Goal: Communication & Community: Participate in discussion

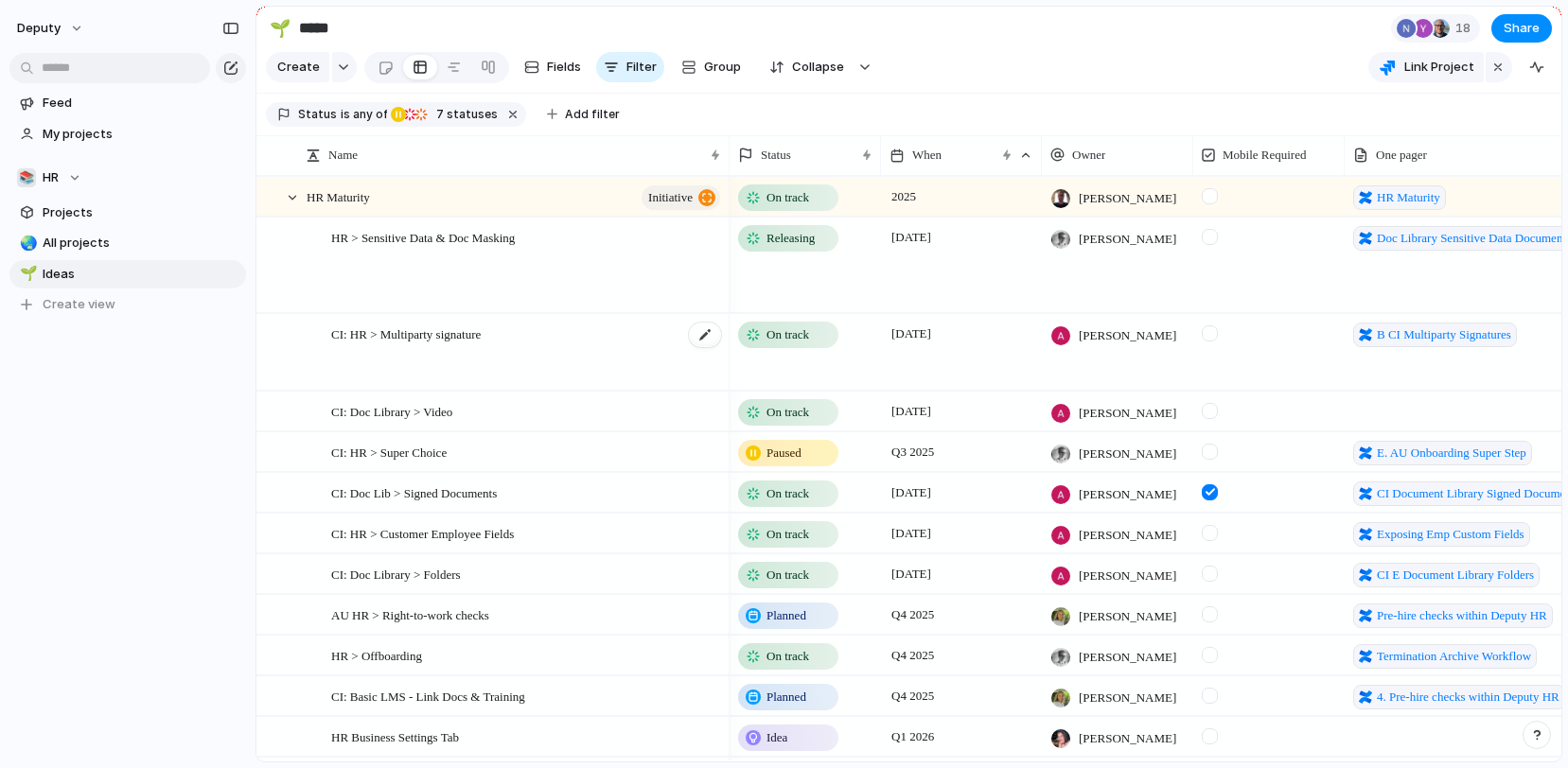
click at [545, 351] on div "CI: HR > Multiparty signature" at bounding box center [528, 352] width 392 height 75
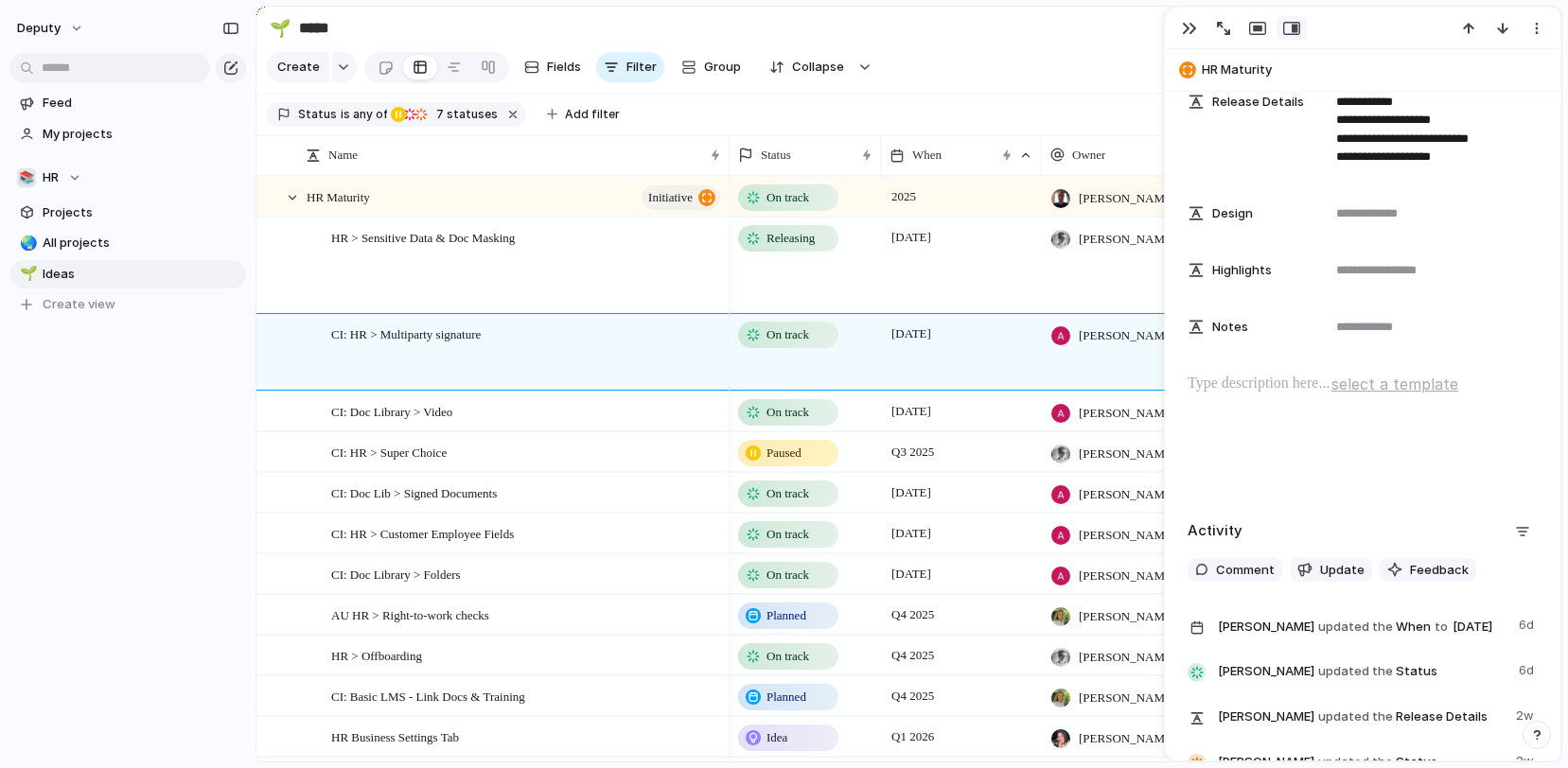
scroll to position [1059, 0]
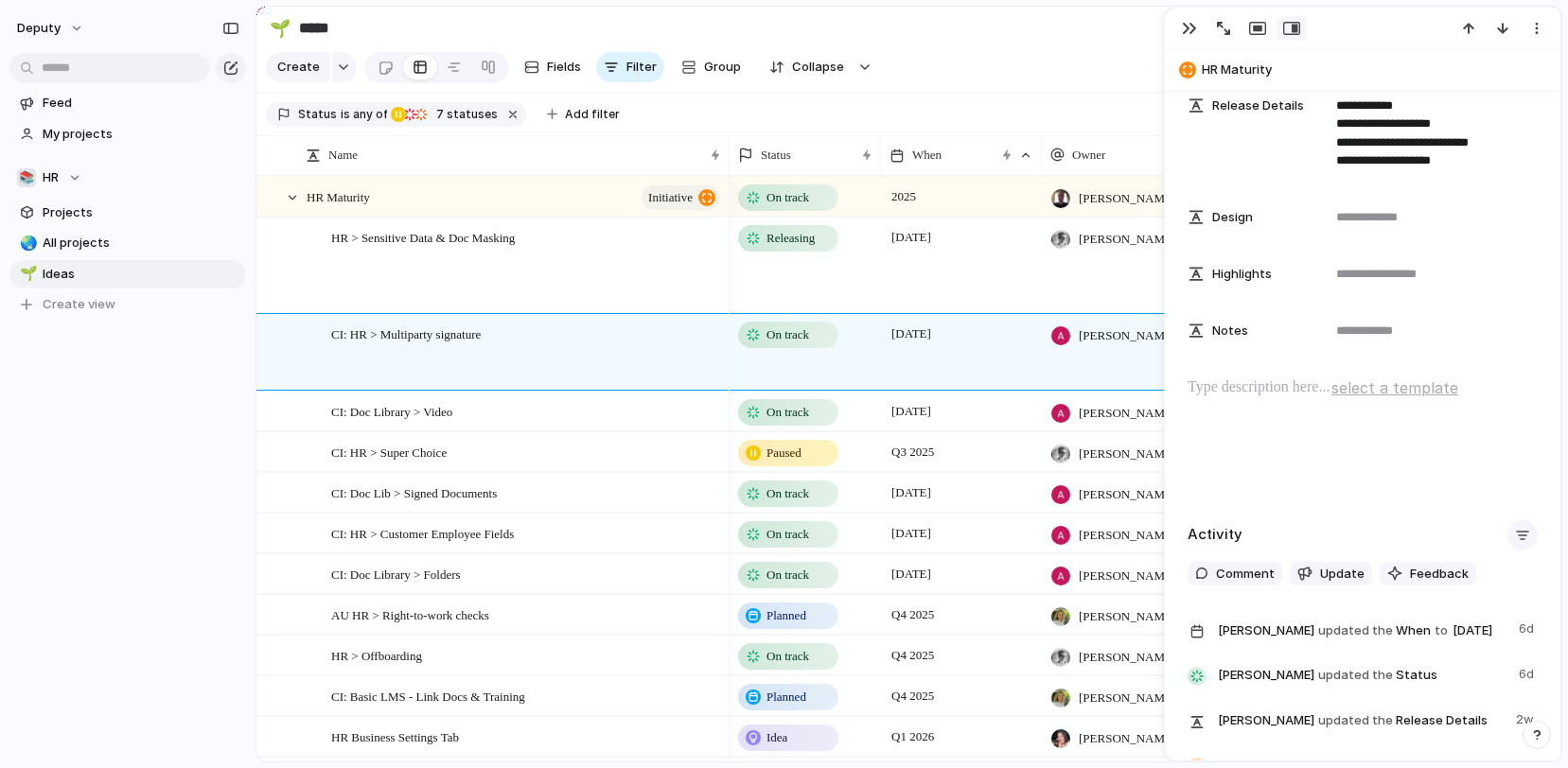
click at [1525, 533] on div "button" at bounding box center [1521, 534] width 15 height 15
click at [1323, 476] on div "Comments Updates Changes Feedback" at bounding box center [784, 384] width 1568 height 768
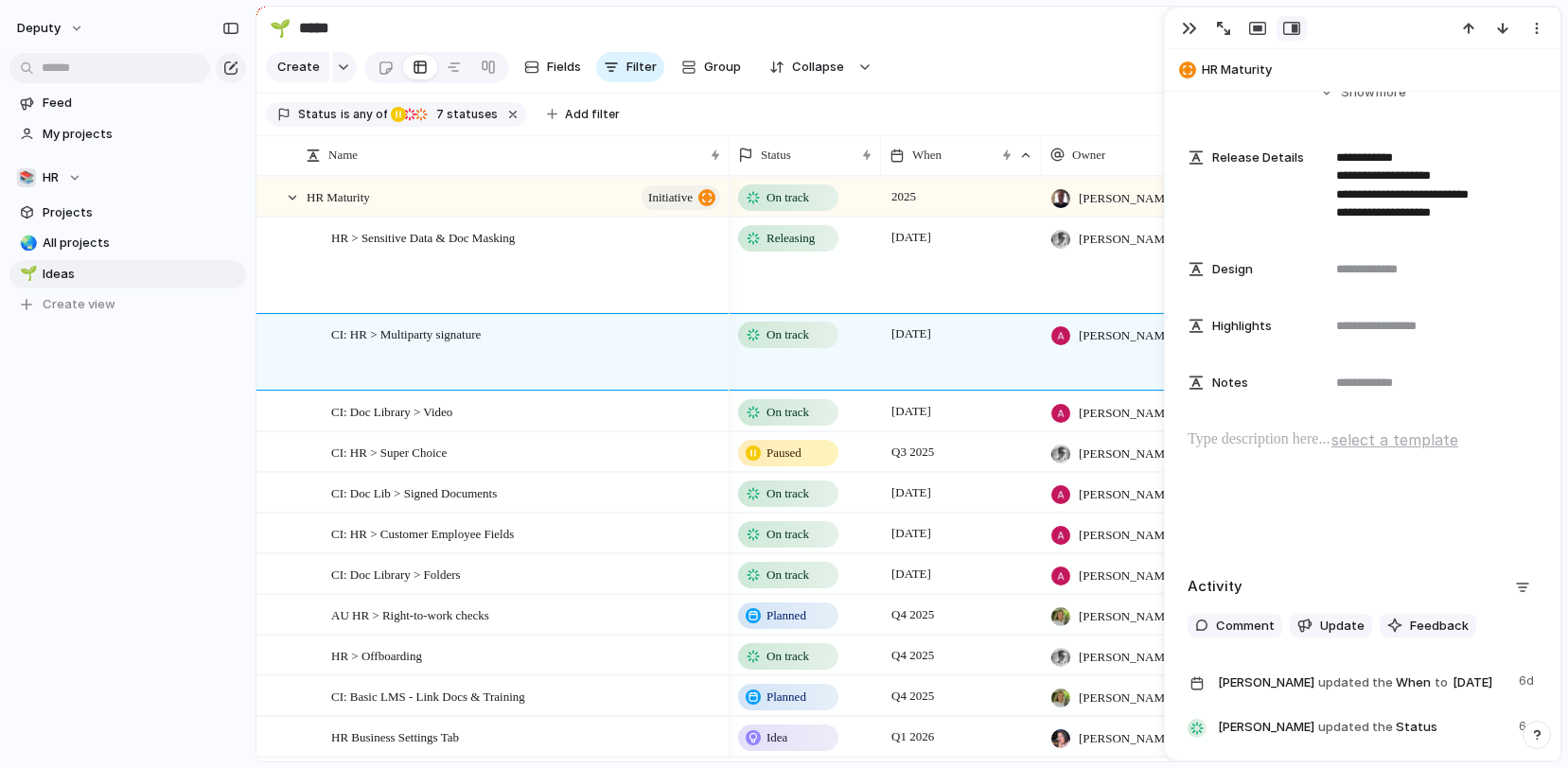
scroll to position [1004, 0]
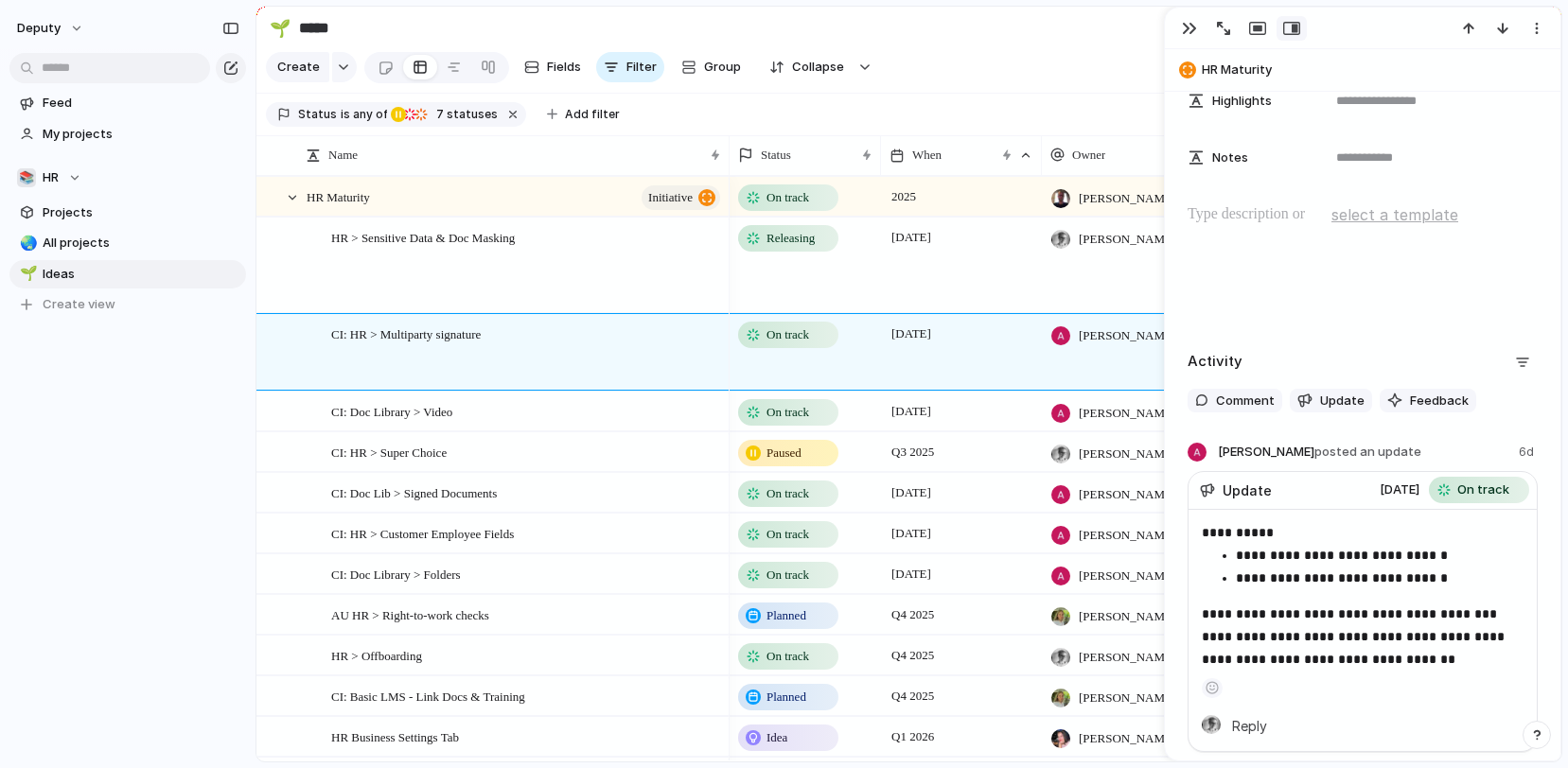
scroll to position [1237, 0]
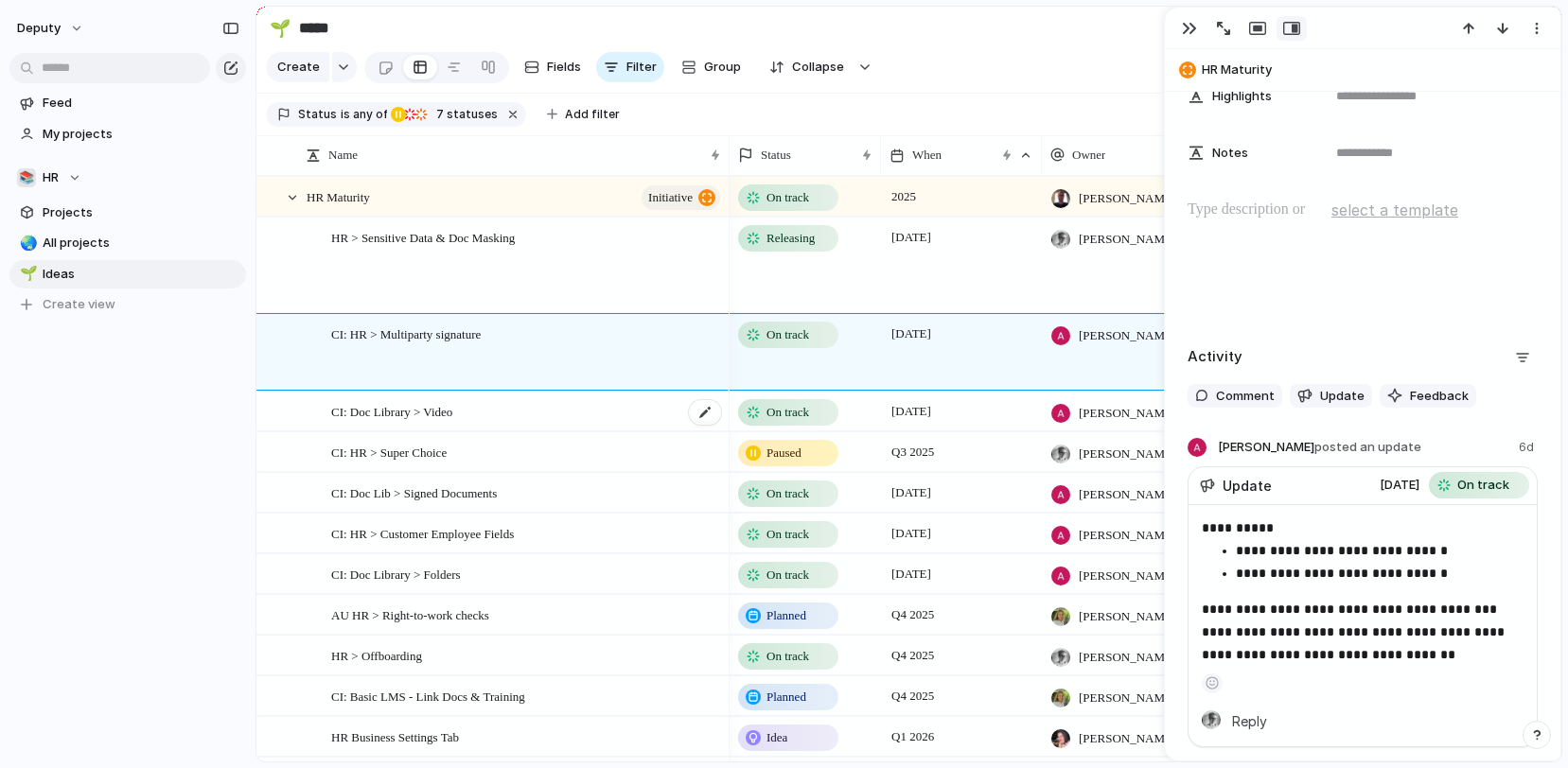
click at [551, 416] on div "CI: Doc Library > Video" at bounding box center [528, 412] width 392 height 39
type textarea "**********"
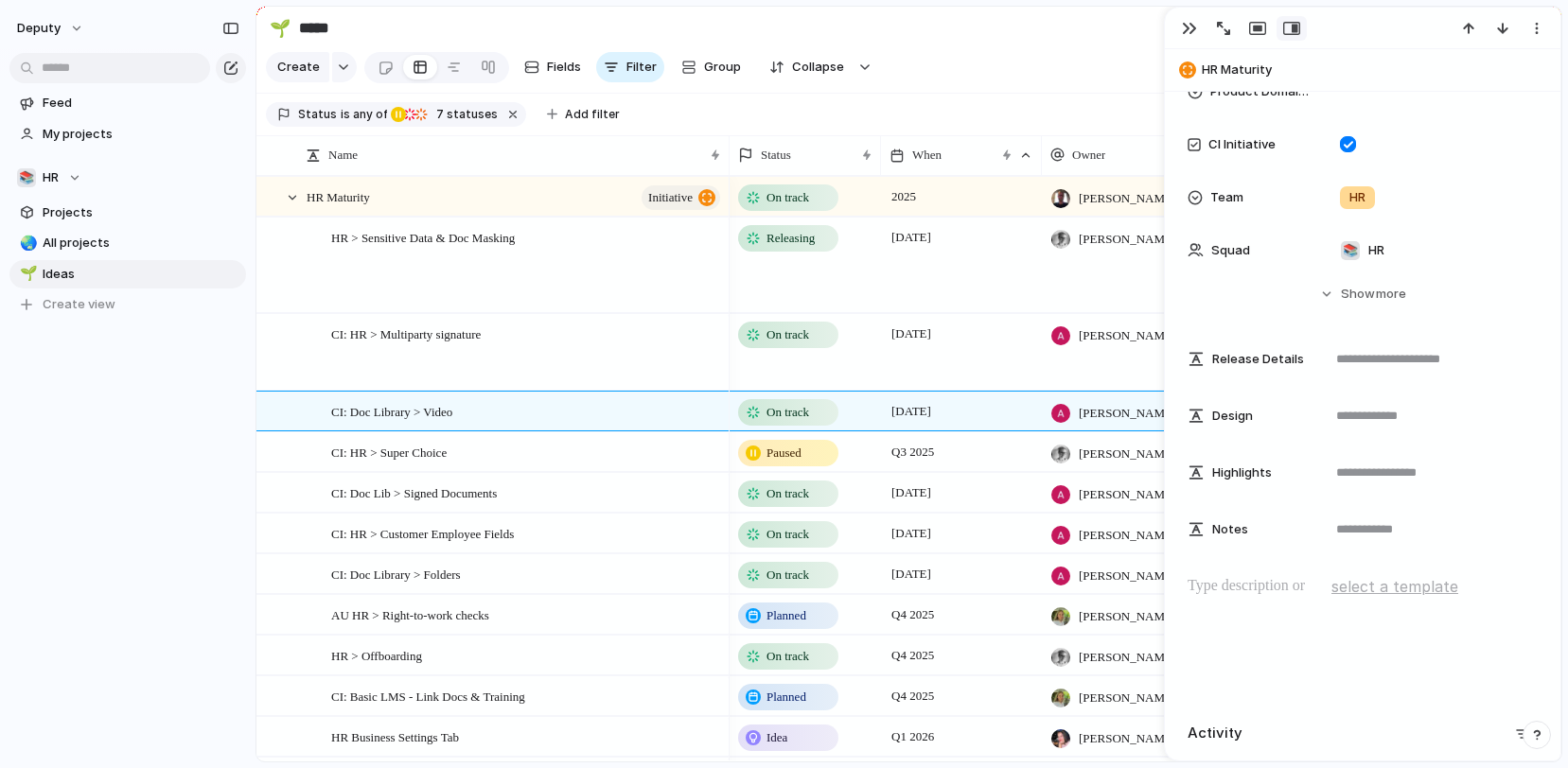
scroll to position [1041, 0]
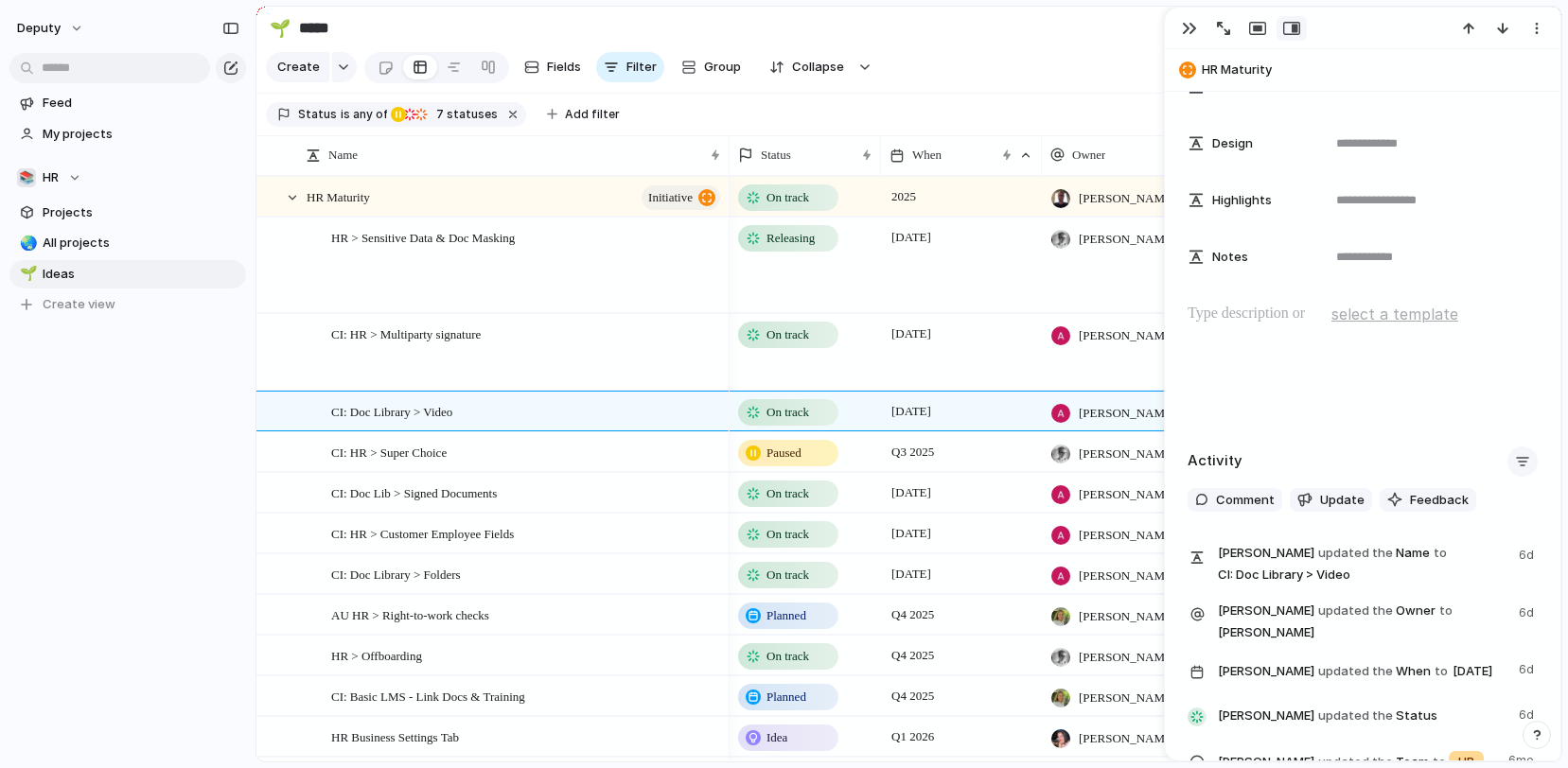
click at [1530, 464] on button "button" at bounding box center [1522, 461] width 31 height 31
click at [1481, 492] on li "Comments" at bounding box center [1472, 504] width 125 height 31
click at [1517, 459] on div "button" at bounding box center [1521, 461] width 15 height 15
click at [1476, 492] on li "Comments" at bounding box center [1471, 504] width 125 height 31
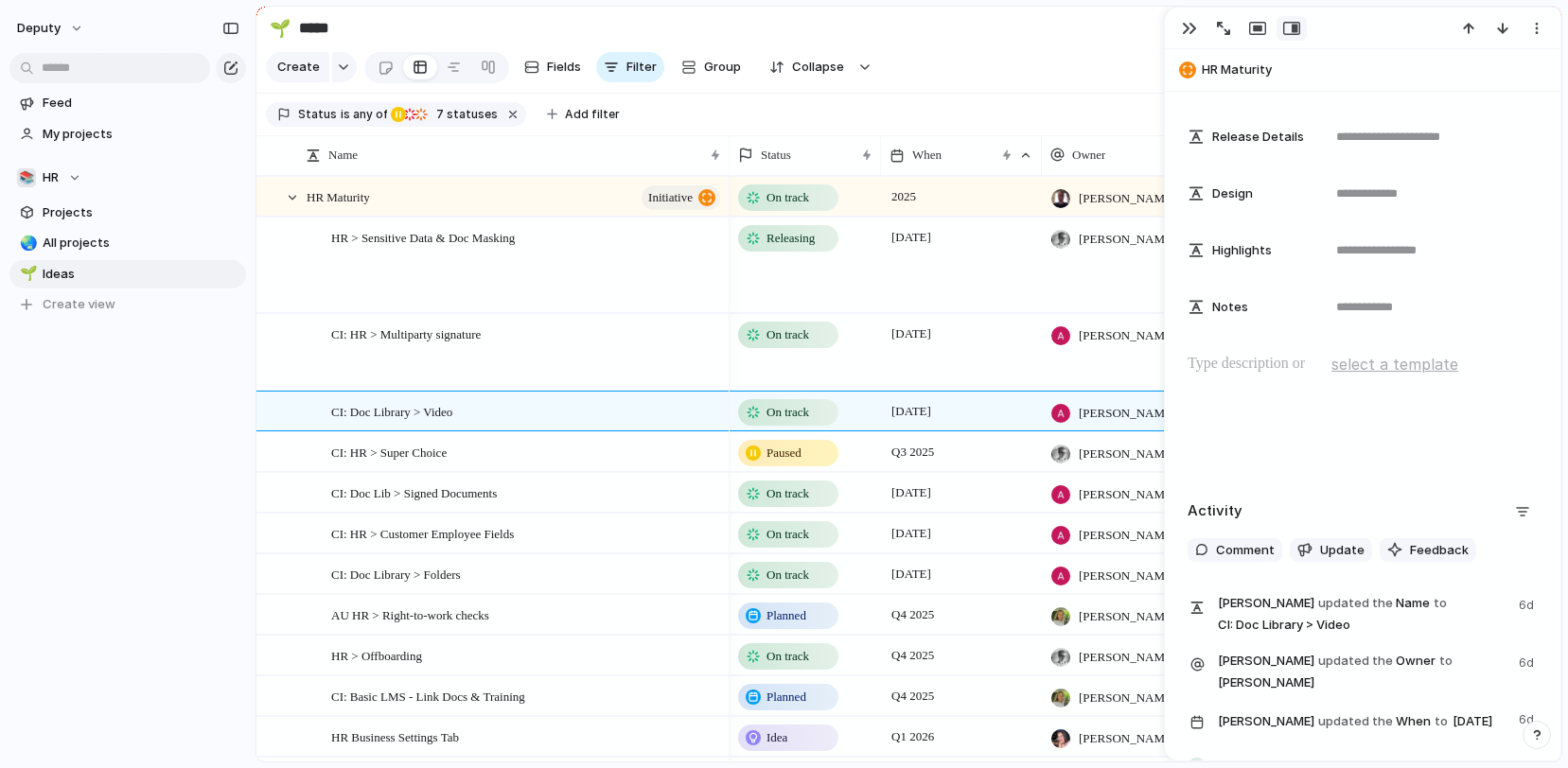
scroll to position [828, 0]
click at [596, 446] on div "CI: HR > Super Choice" at bounding box center [528, 452] width 392 height 39
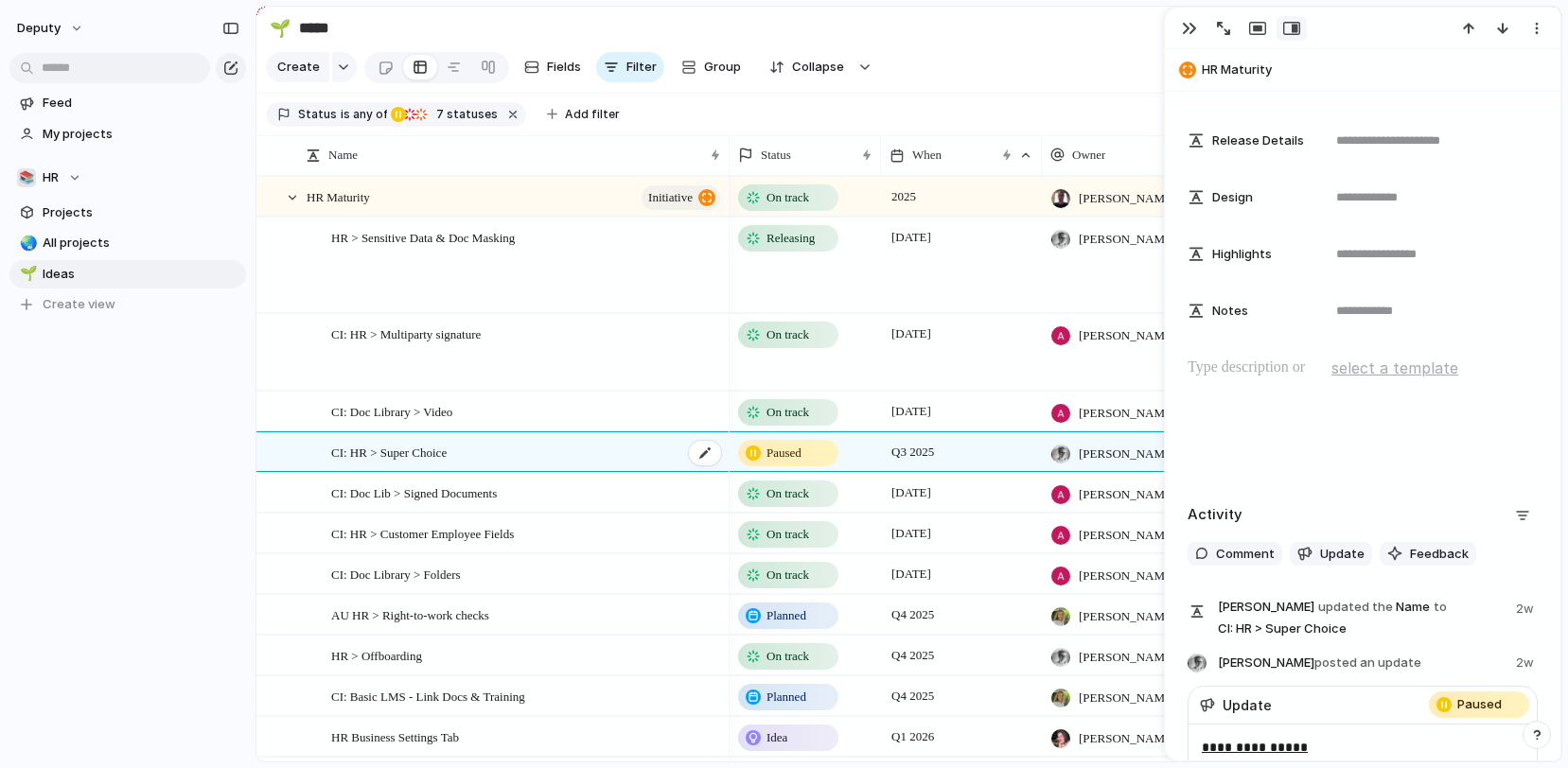
type textarea "**********"
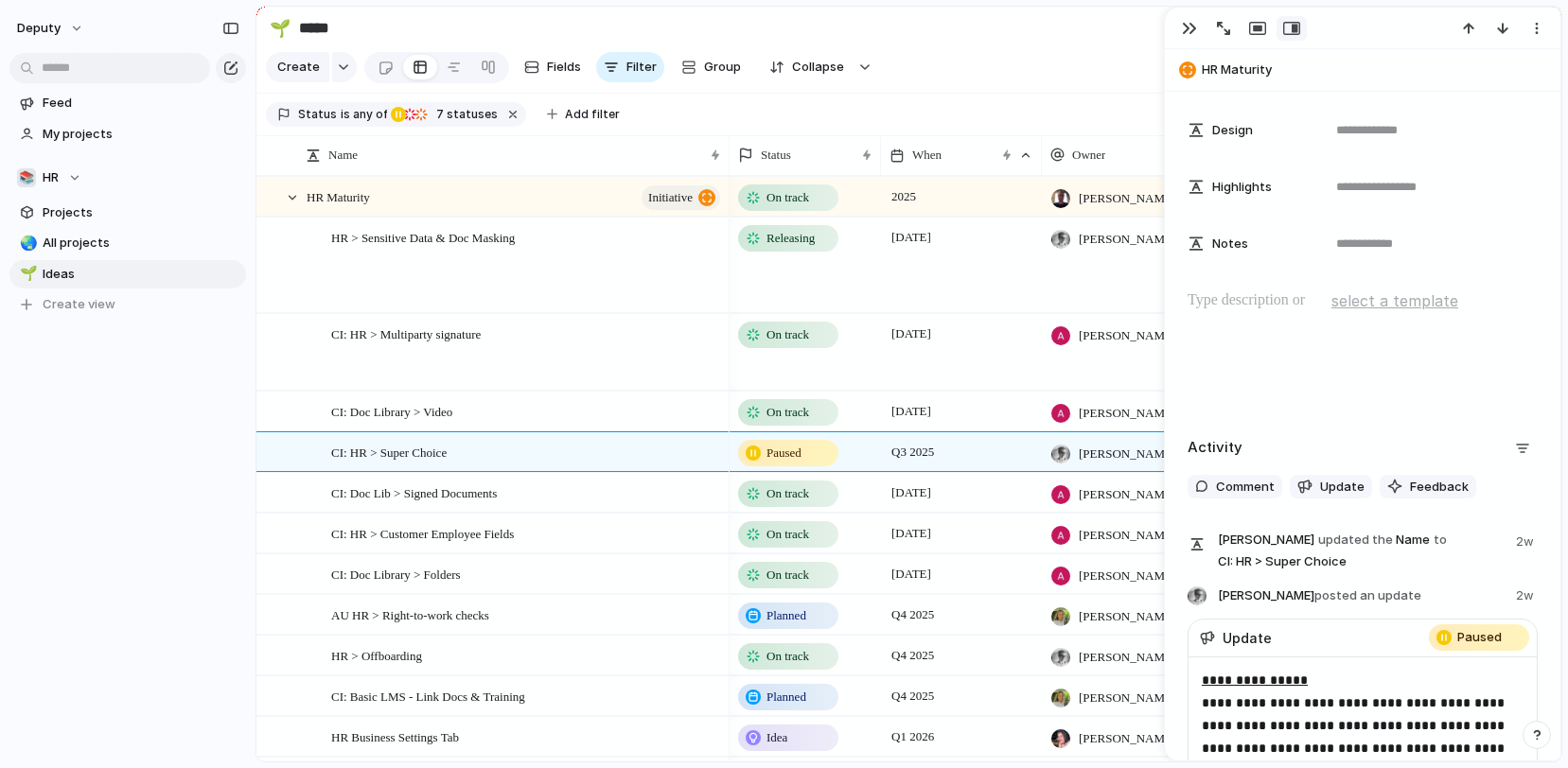
scroll to position [883, 0]
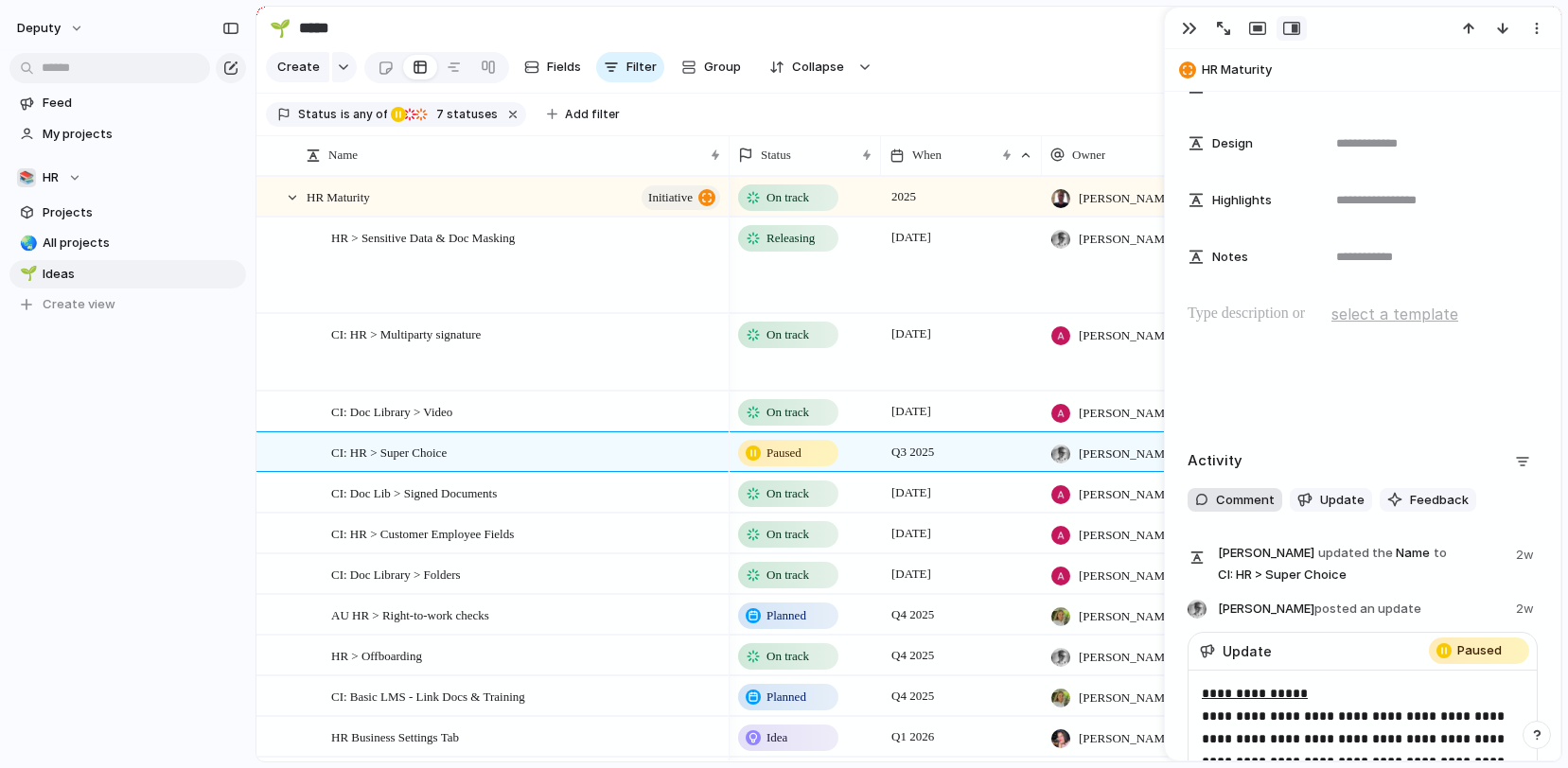
click at [1256, 493] on span "Comment" at bounding box center [1244, 500] width 58 height 19
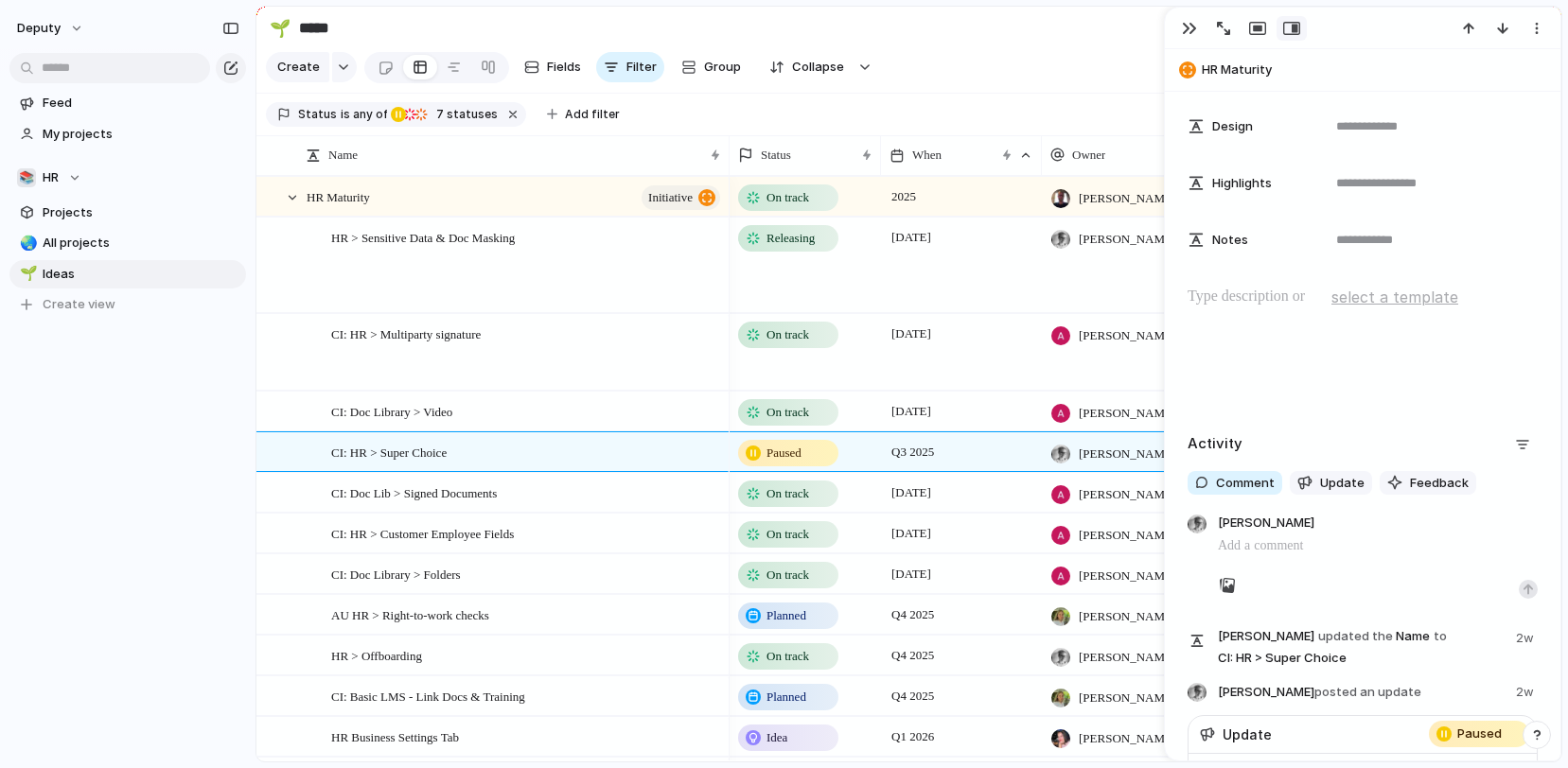
scroll to position [901, 0]
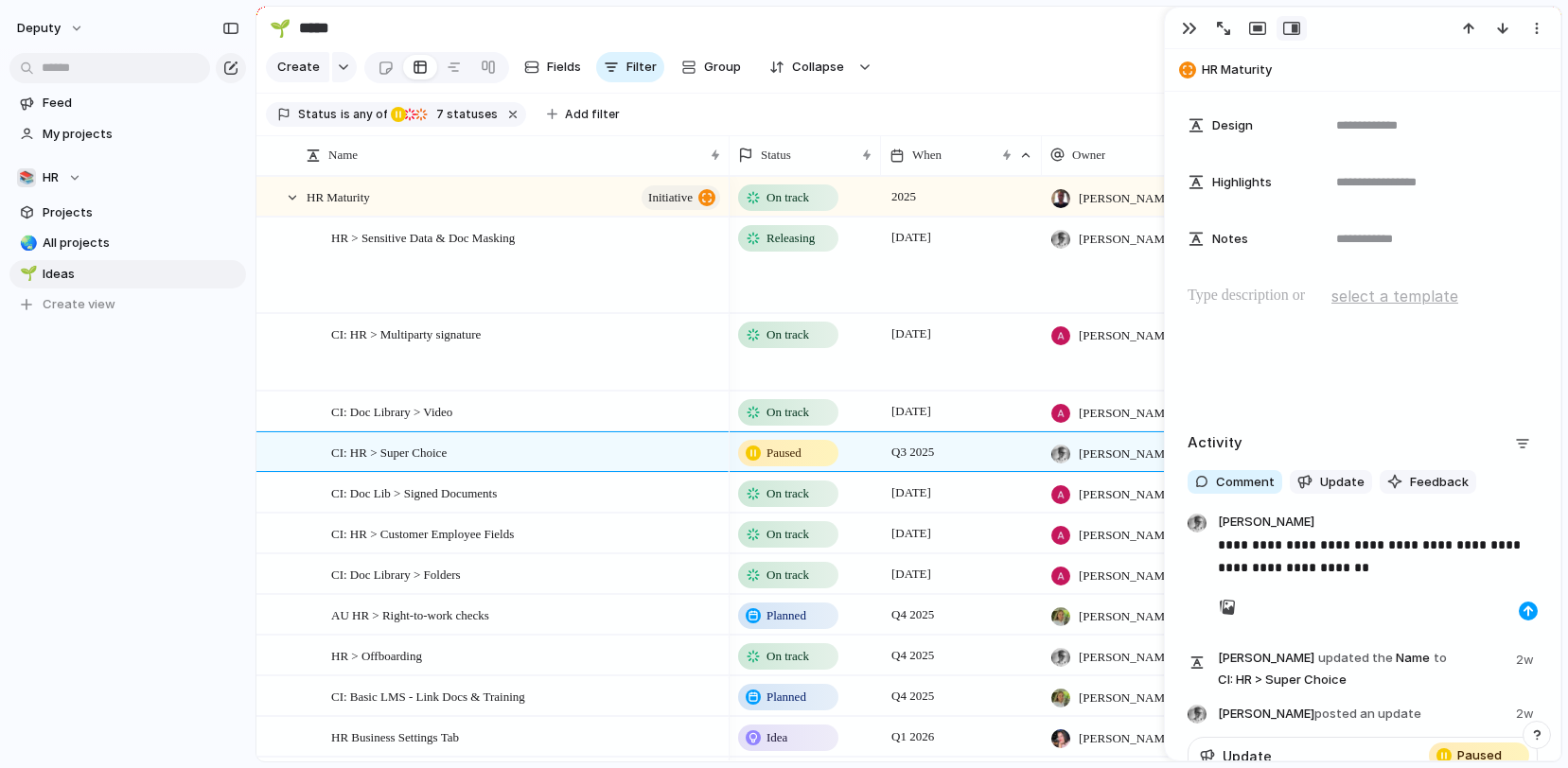
click at [1525, 606] on div "button" at bounding box center [1527, 611] width 11 height 11
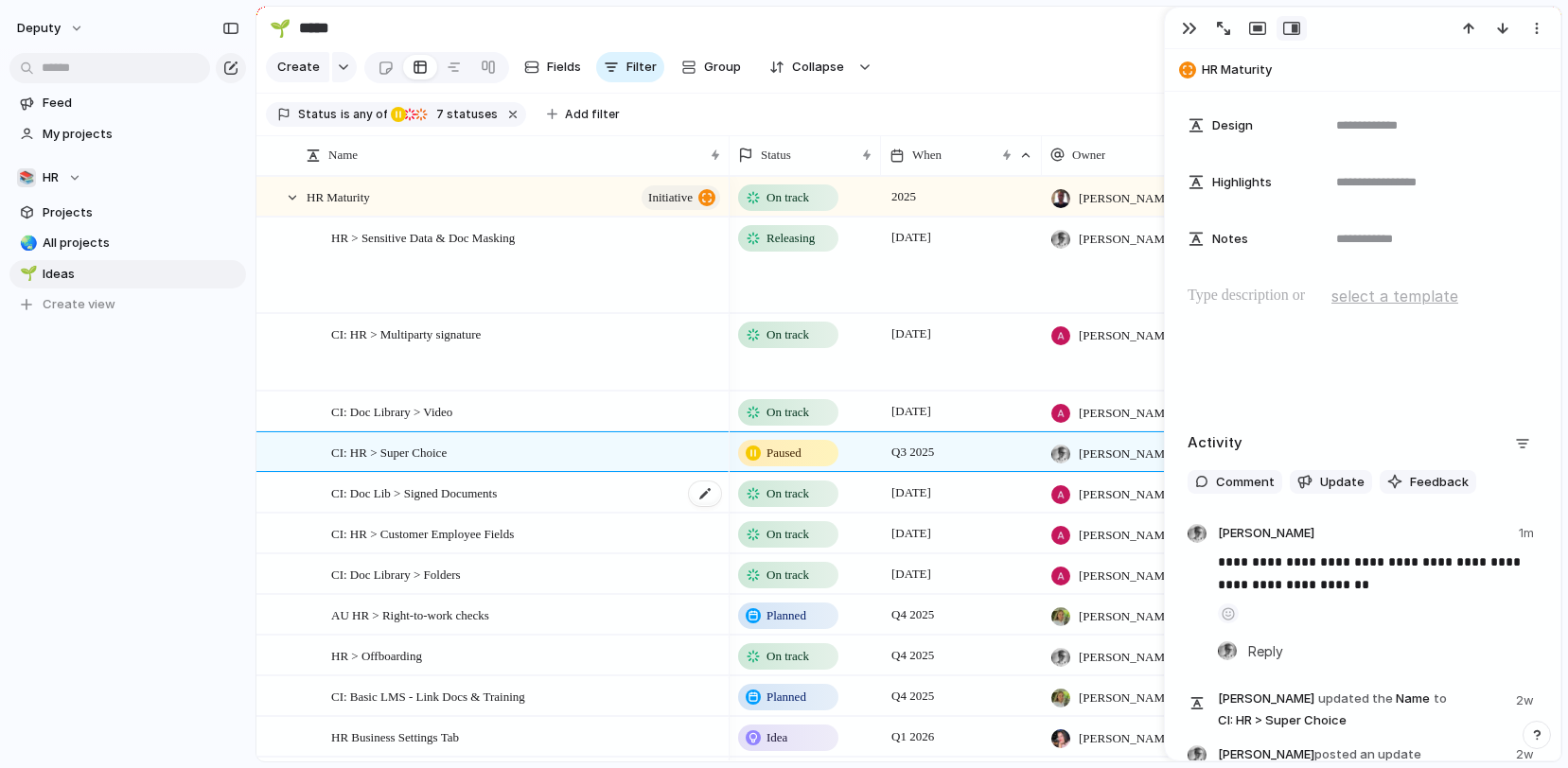
click at [440, 500] on span "CI: Doc Lib > Signed Documents" at bounding box center [414, 492] width 165 height 22
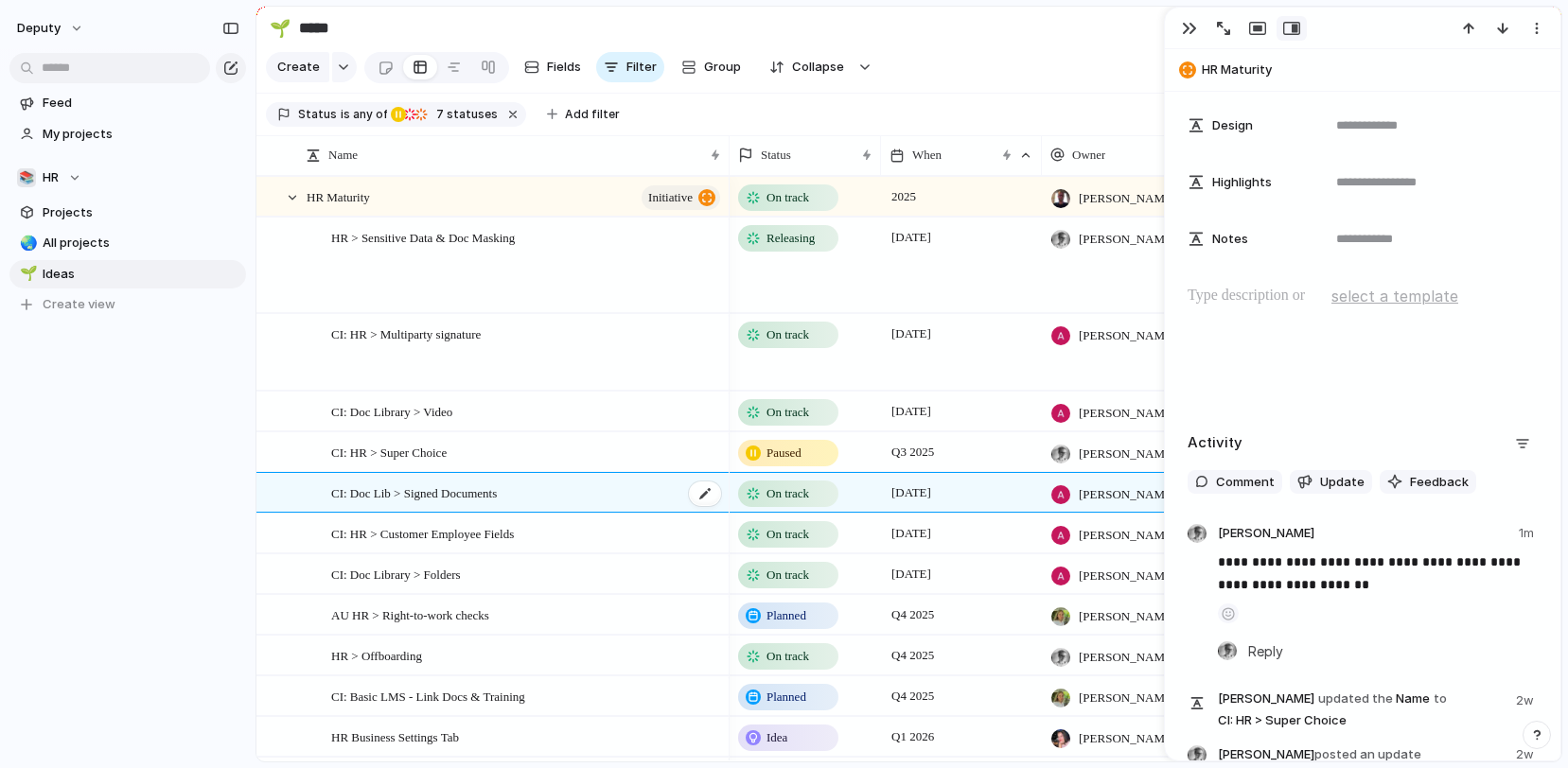
scroll to position [937, 0]
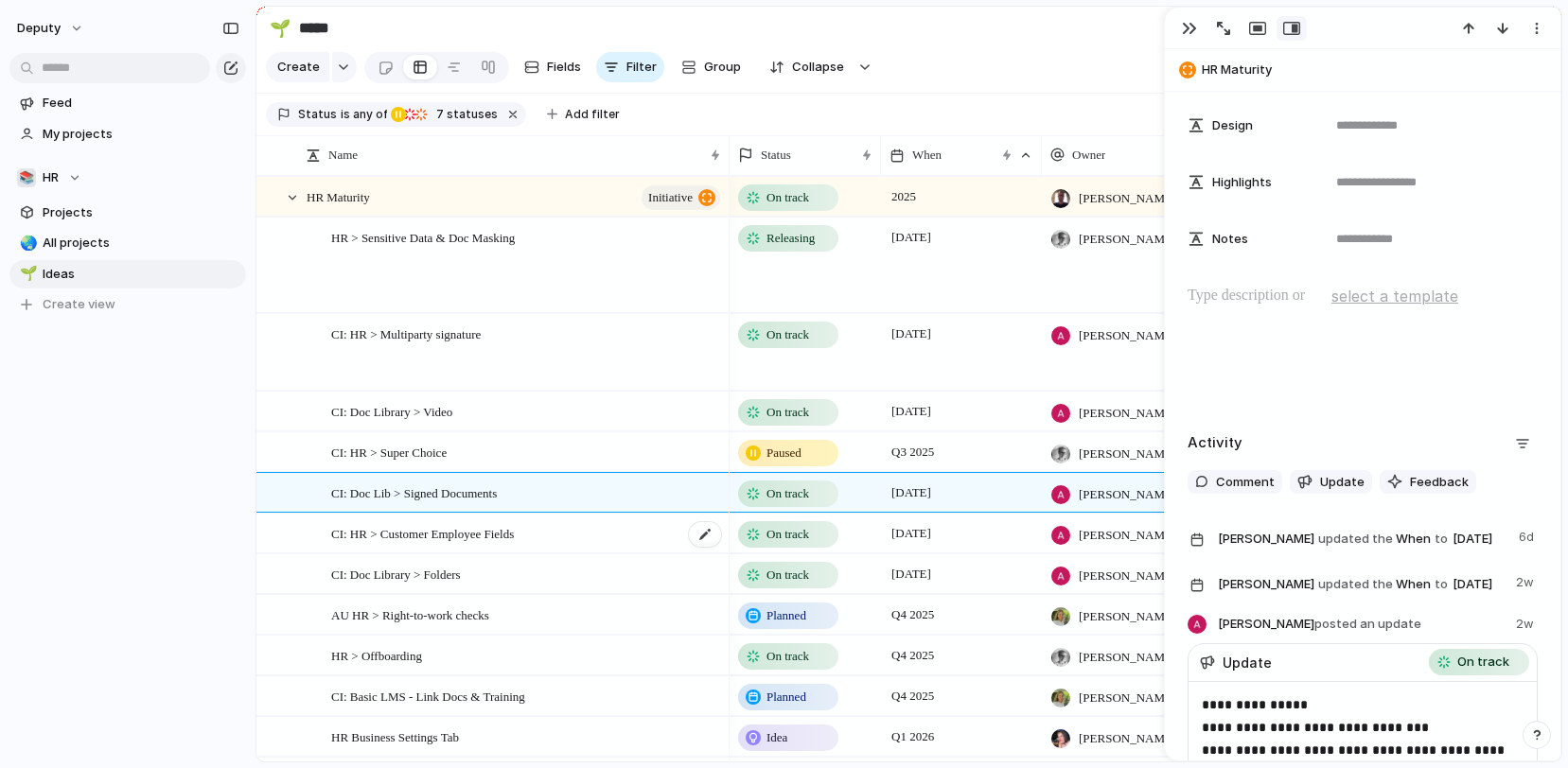
click at [481, 531] on span "CI: HR > Customer Employee Fields" at bounding box center [423, 533] width 182 height 22
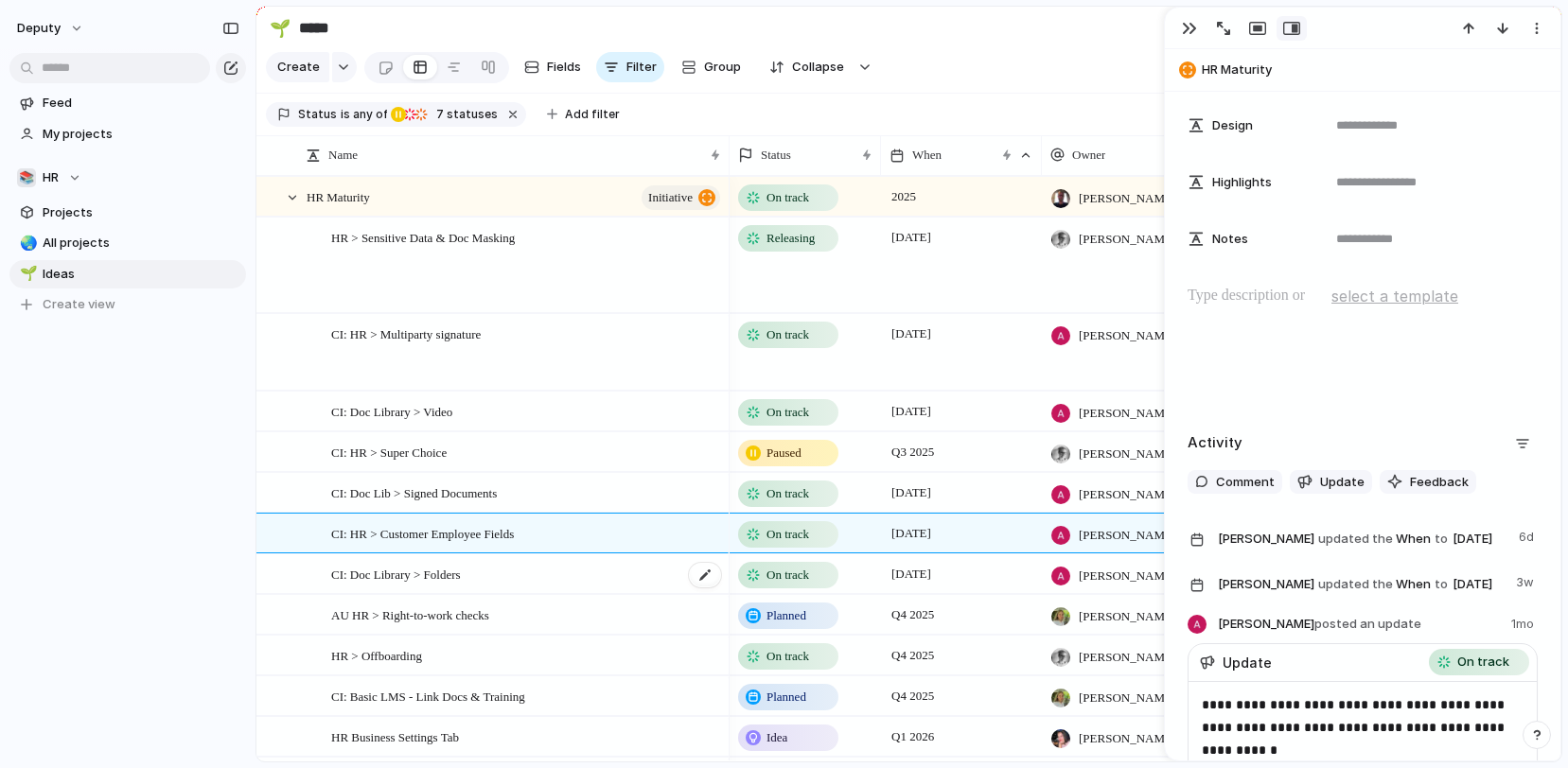
click at [476, 560] on div "CI: Doc Library > Folders" at bounding box center [528, 574] width 392 height 39
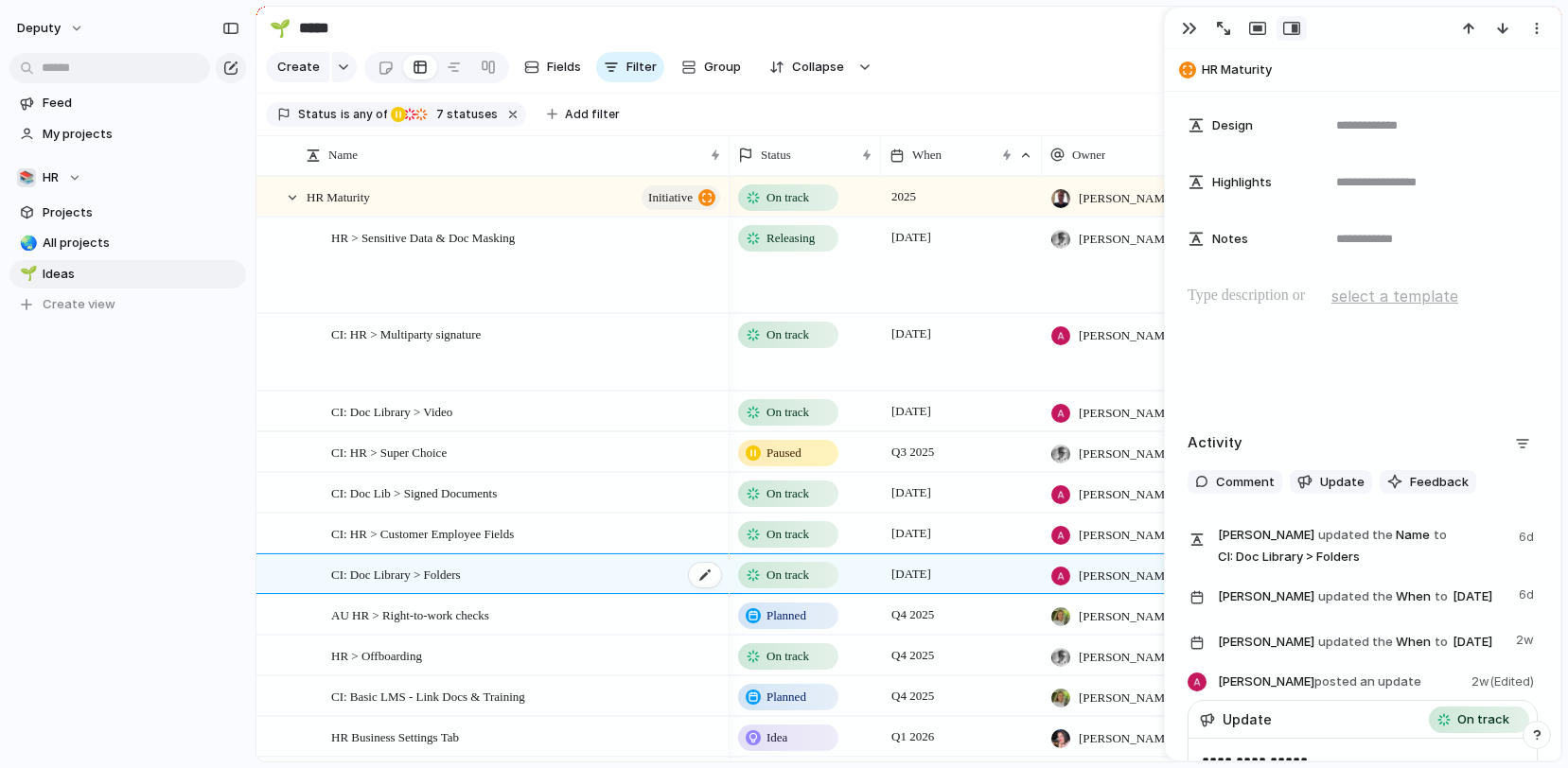
scroll to position [901, 0]
click at [489, 605] on span "AU HR > Right-to-work checks" at bounding box center [411, 615] width 158 height 22
type textarea "**********"
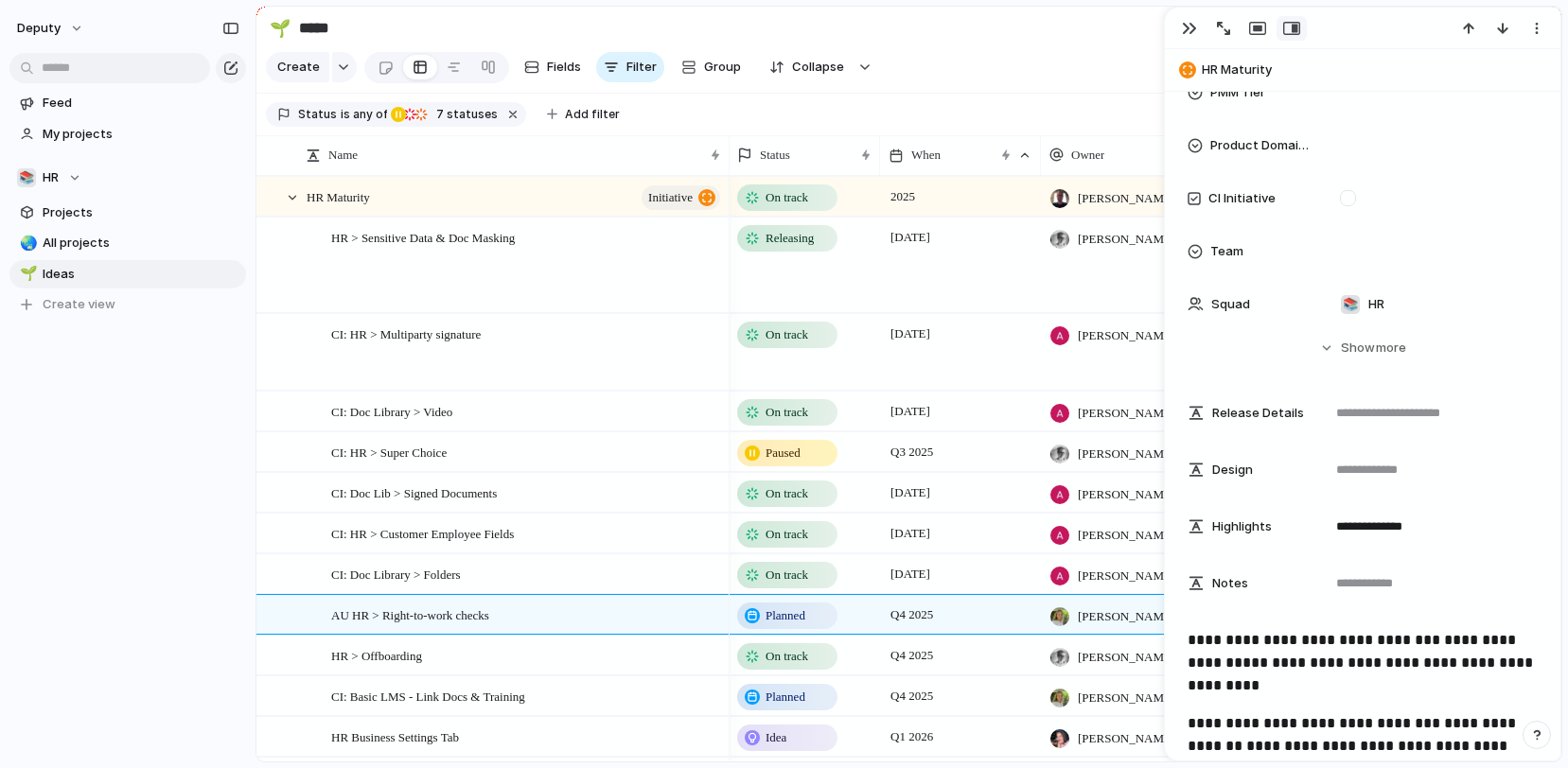
scroll to position [932, 0]
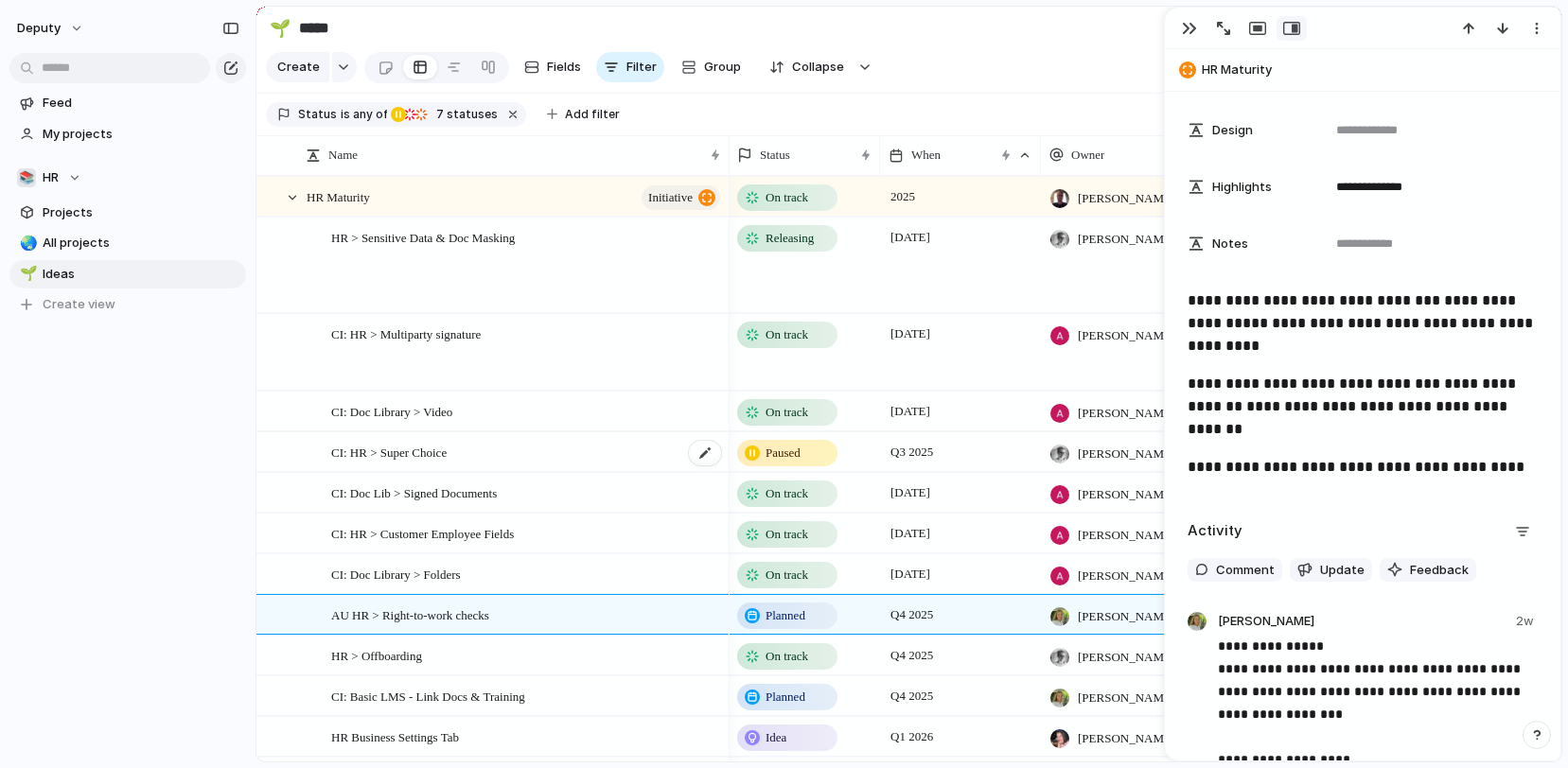
click at [446, 440] on span "CI: HR > Super Choice" at bounding box center [389, 451] width 116 height 22
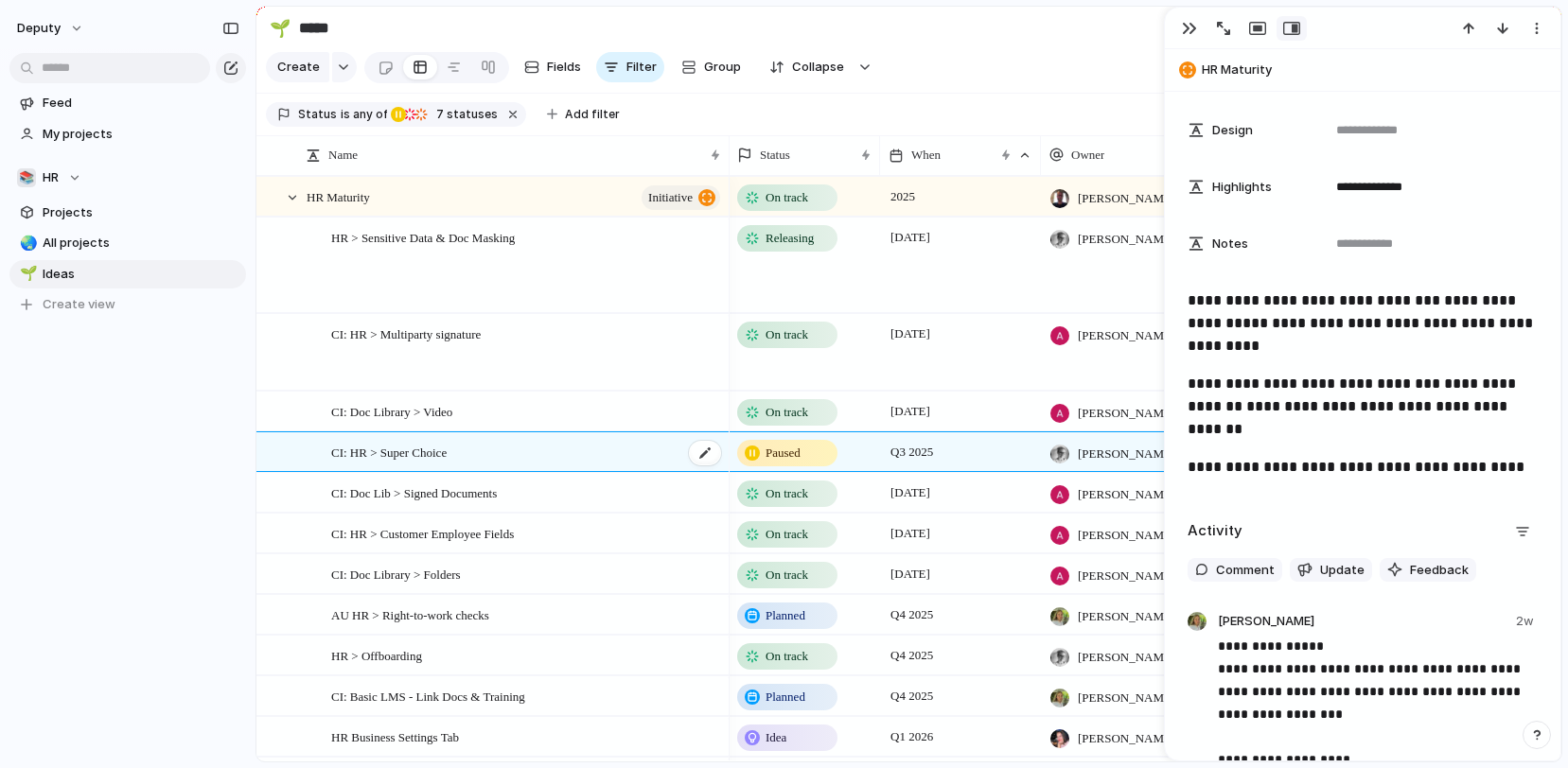
type textarea "**********"
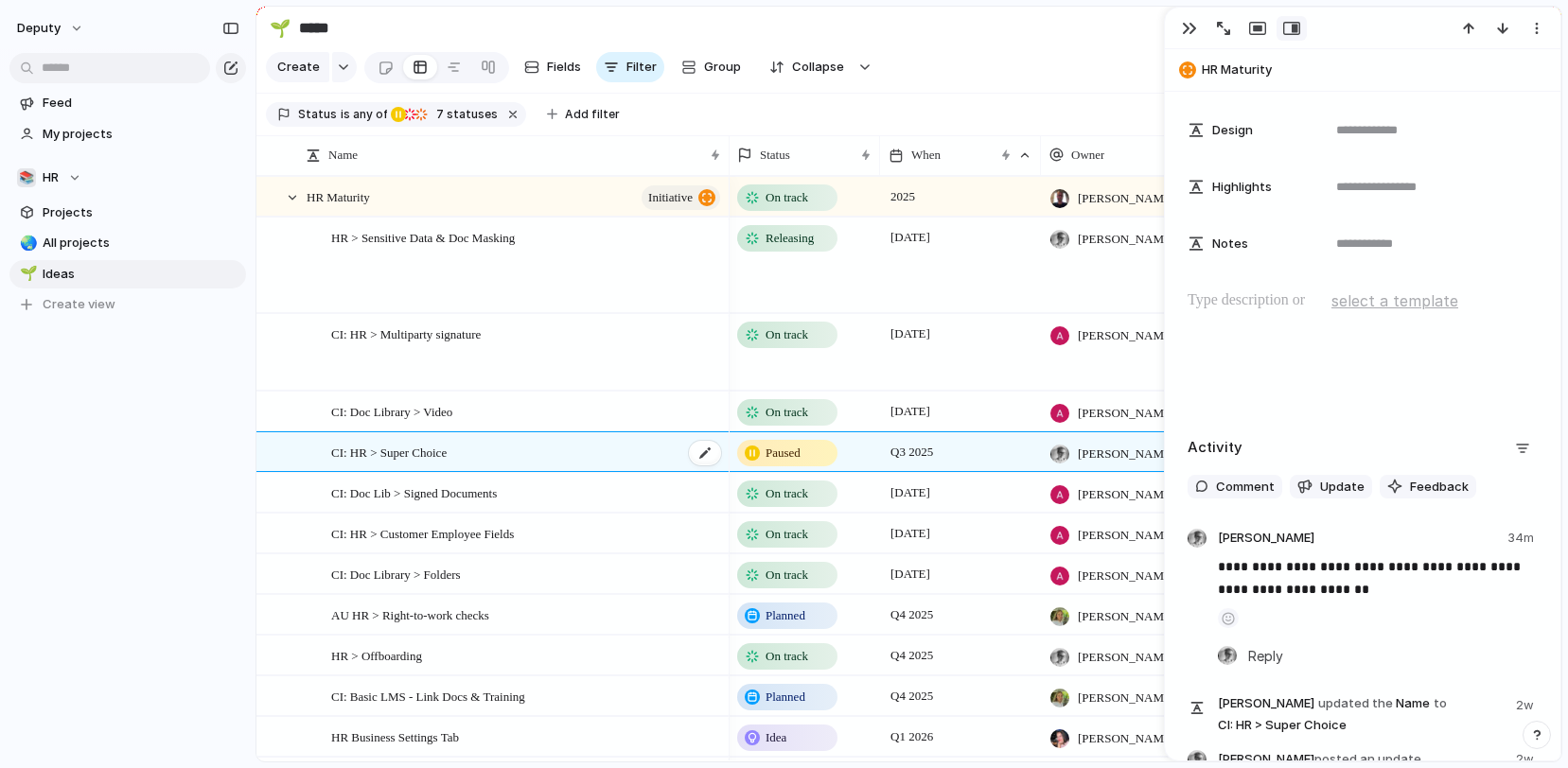
scroll to position [896, 0]
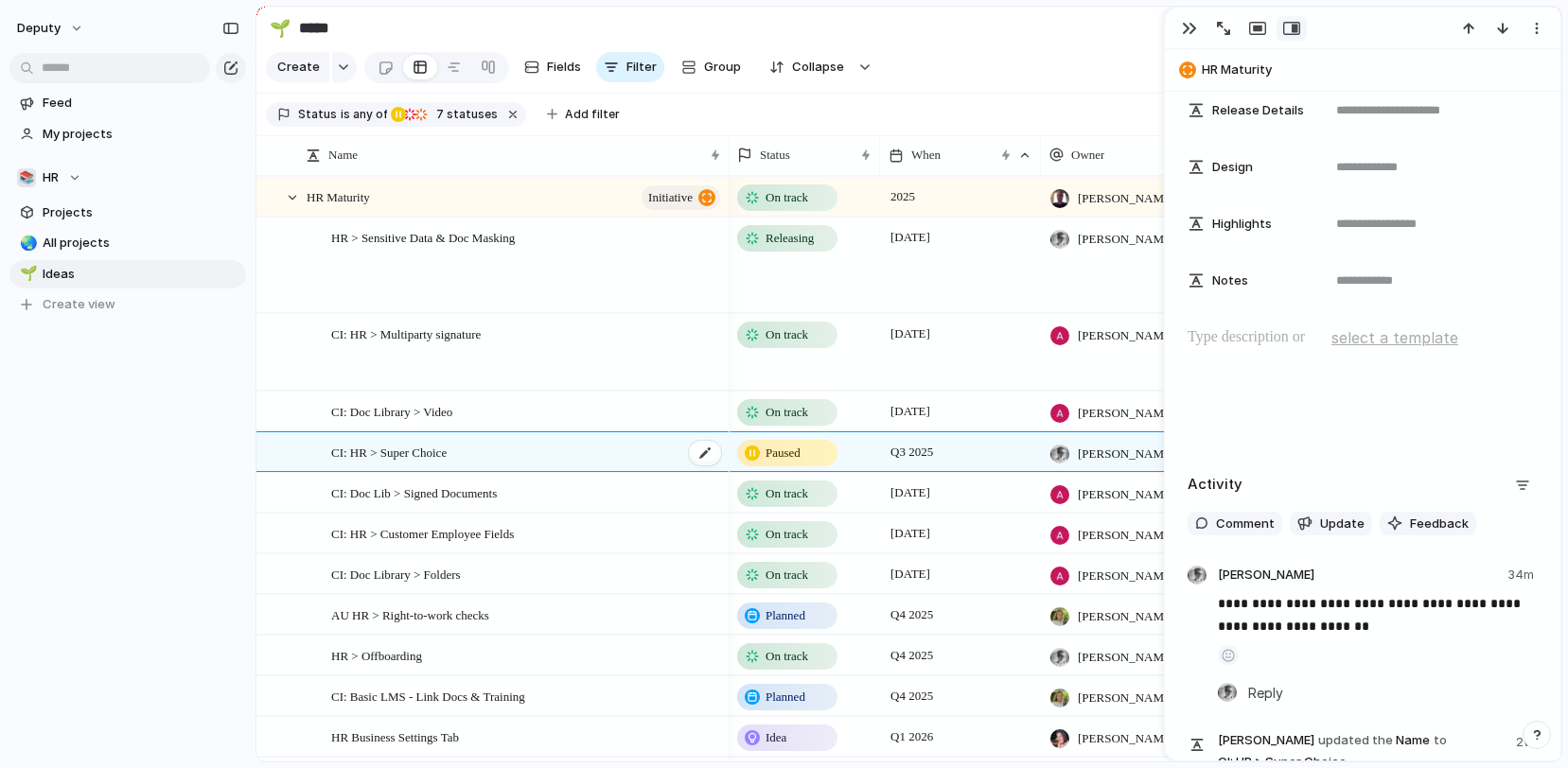
click at [446, 446] on span "CI: HR > Super Choice" at bounding box center [389, 451] width 116 height 22
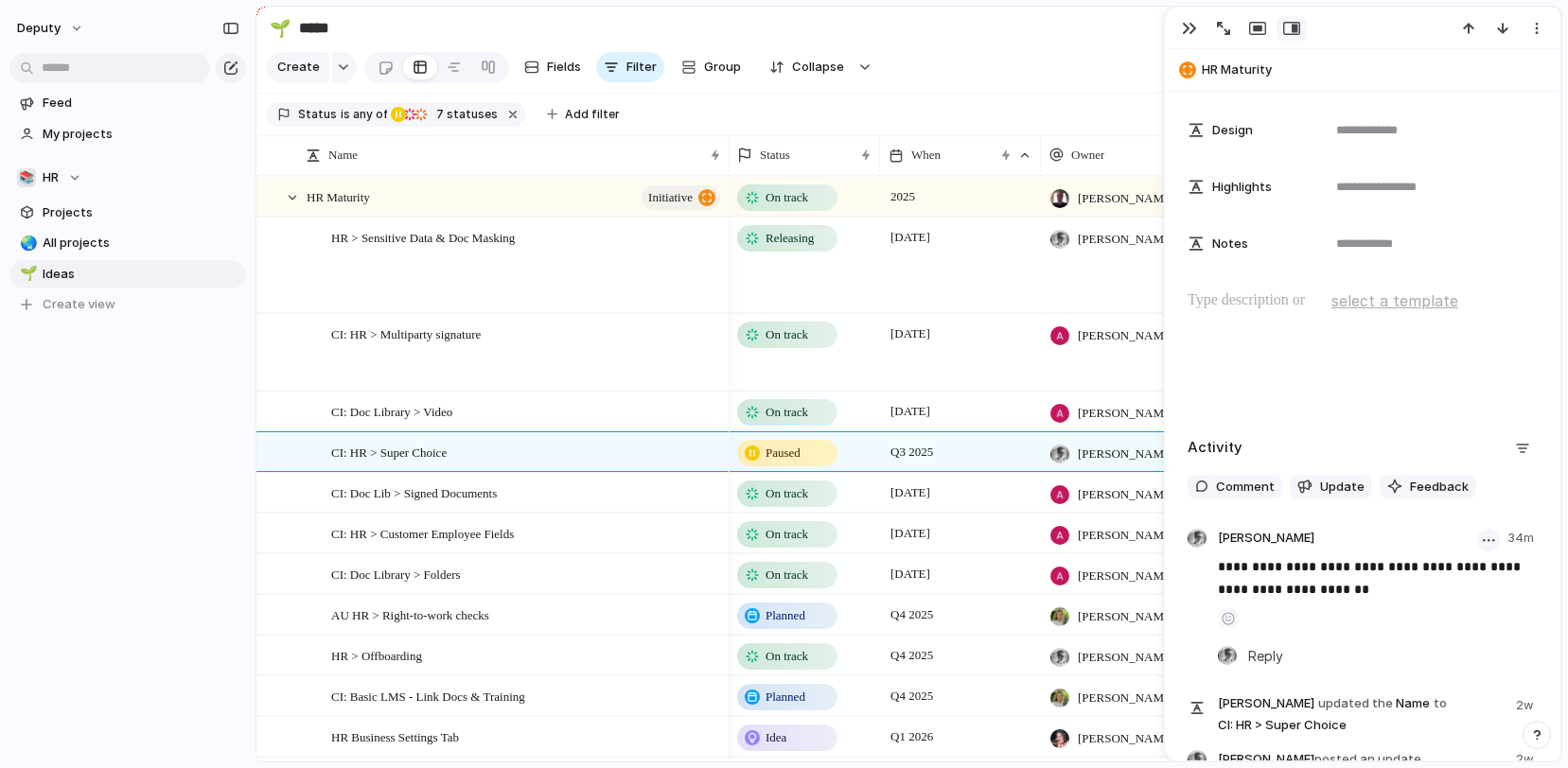
click at [1487, 536] on button "button" at bounding box center [1488, 539] width 23 height 23
click at [1447, 567] on li "Edit" at bounding box center [1441, 580] width 108 height 31
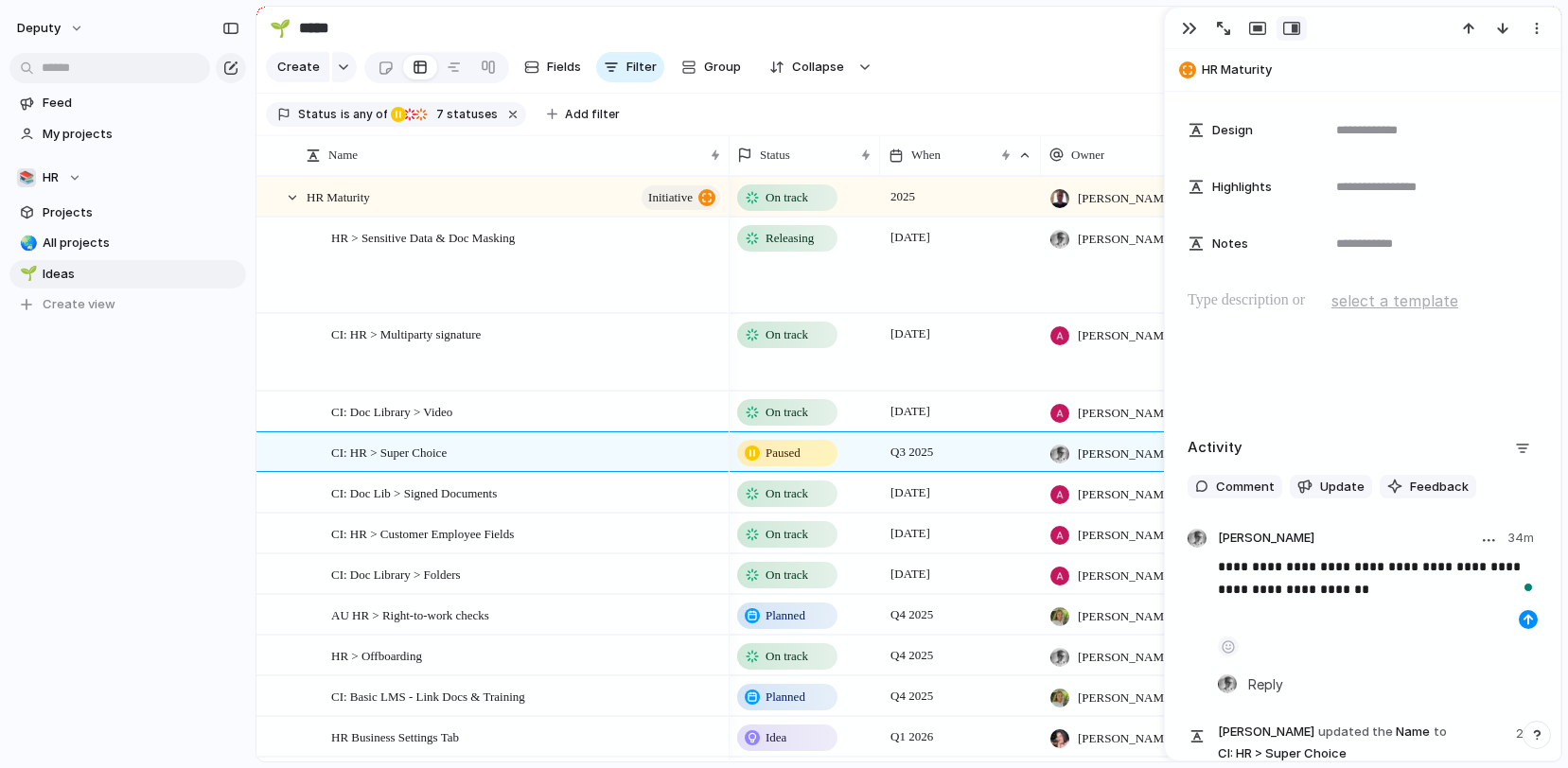
click at [1382, 583] on p "**********" at bounding box center [1377, 578] width 320 height 46
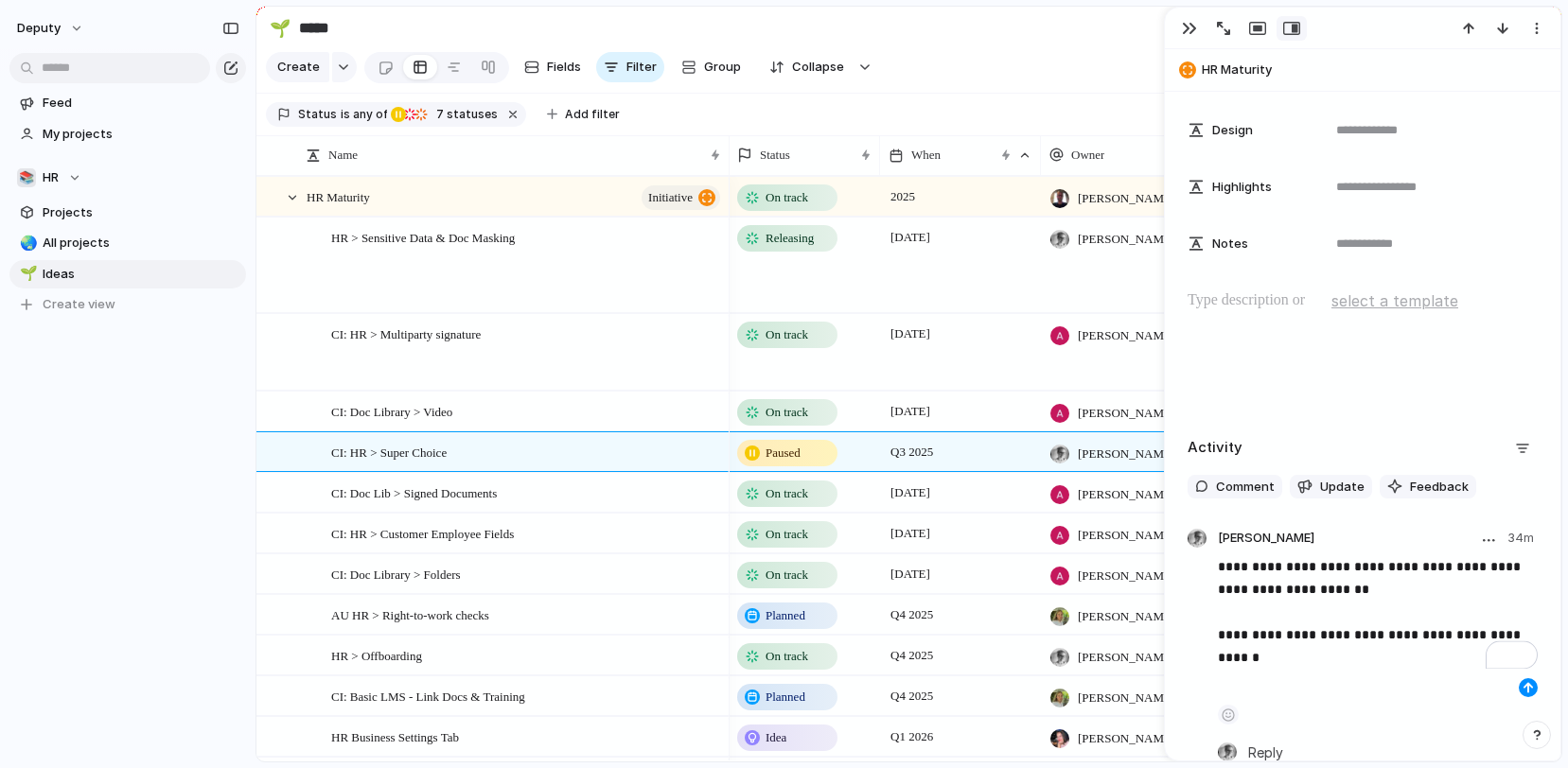
click at [1406, 637] on p "**********" at bounding box center [1377, 612] width 320 height 114
click at [1529, 685] on div "button" at bounding box center [1527, 687] width 11 height 11
click at [1194, 37] on button "button" at bounding box center [1189, 28] width 31 height 25
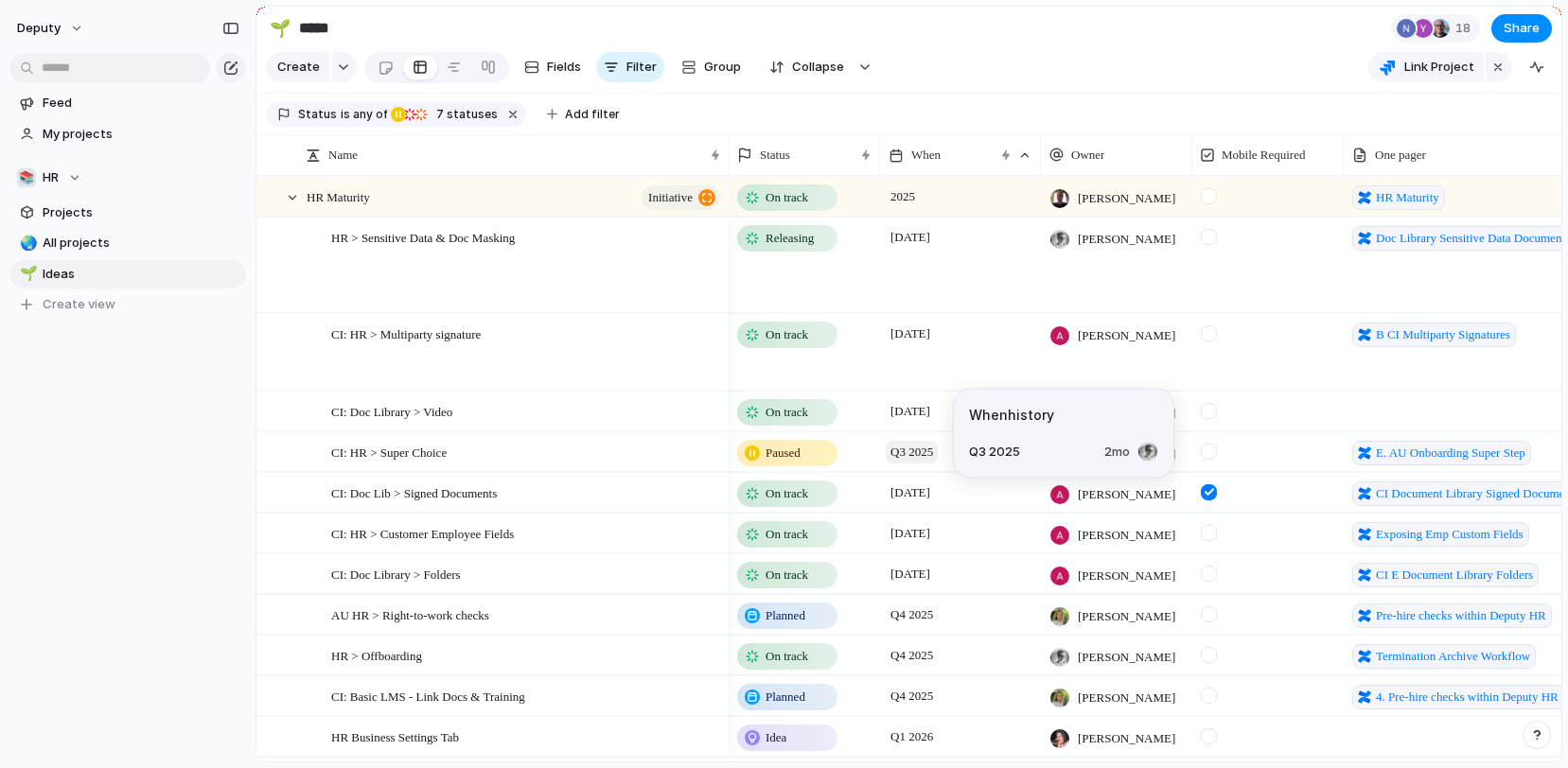
click at [931, 443] on span "Q3 2025" at bounding box center [912, 451] width 52 height 23
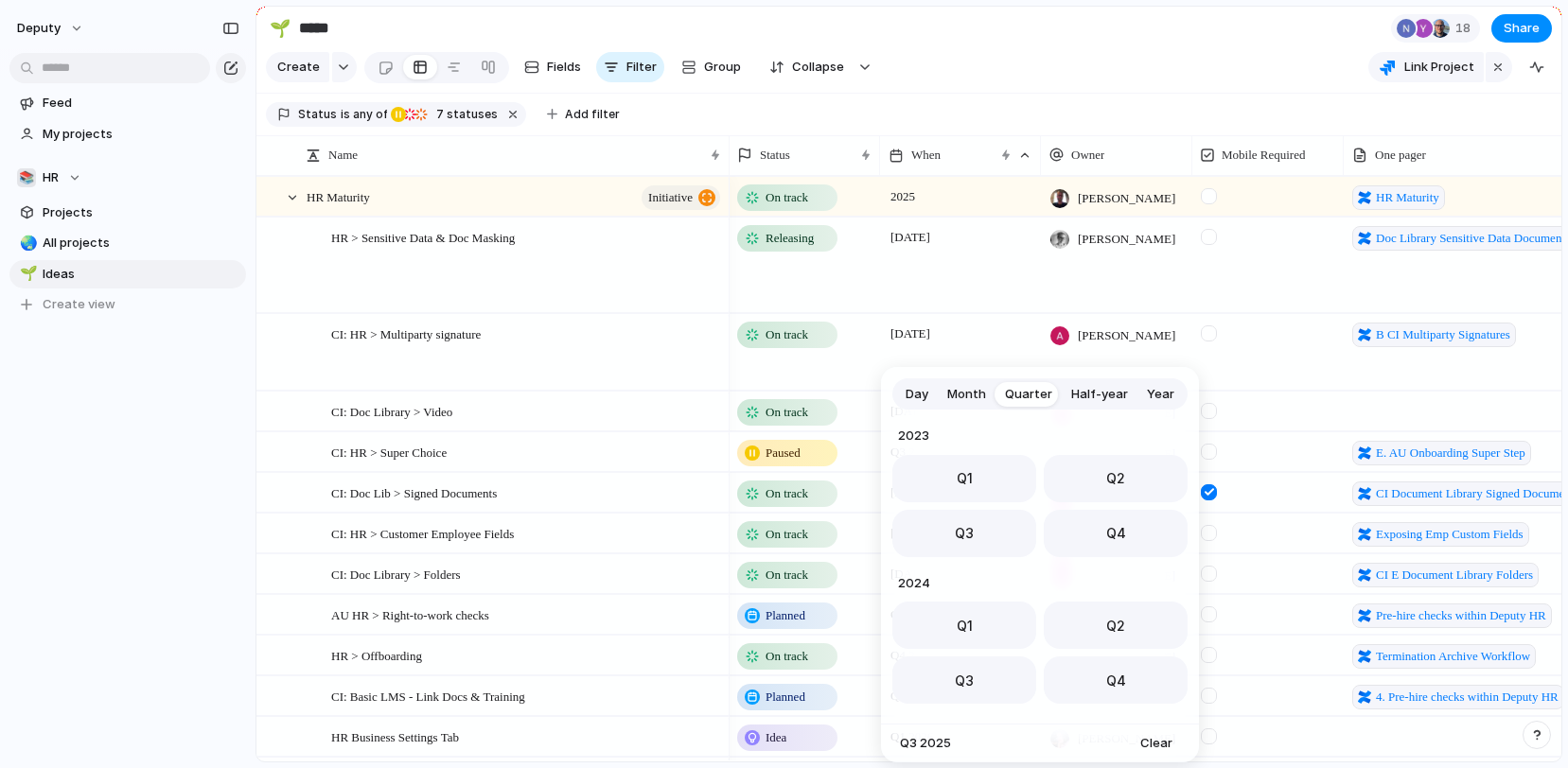
scroll to position [300, 0]
click at [1123, 543] on button "Q4" at bounding box center [1115, 528] width 144 height 48
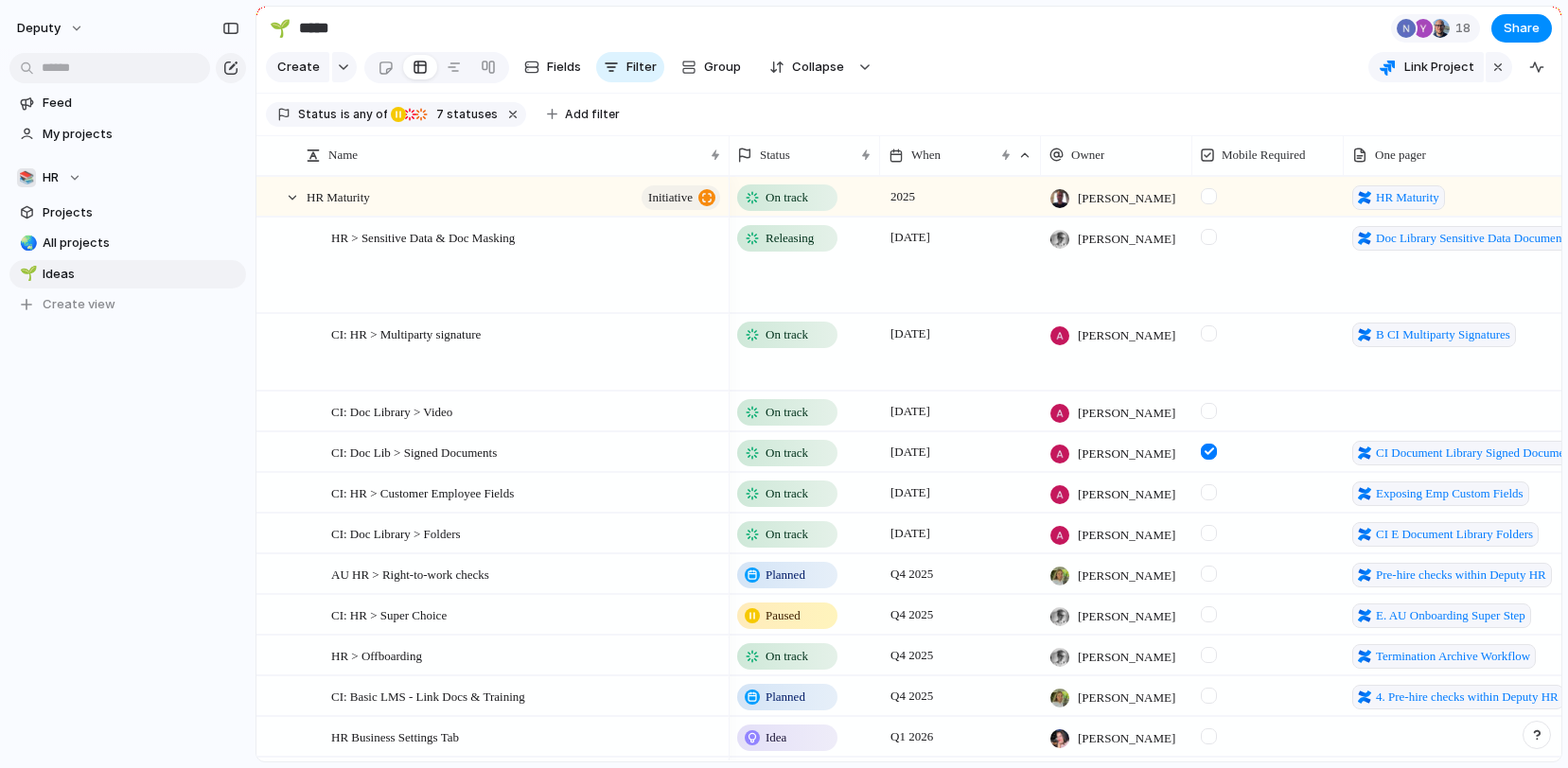
click at [749, 659] on div at bounding box center [751, 656] width 15 height 15
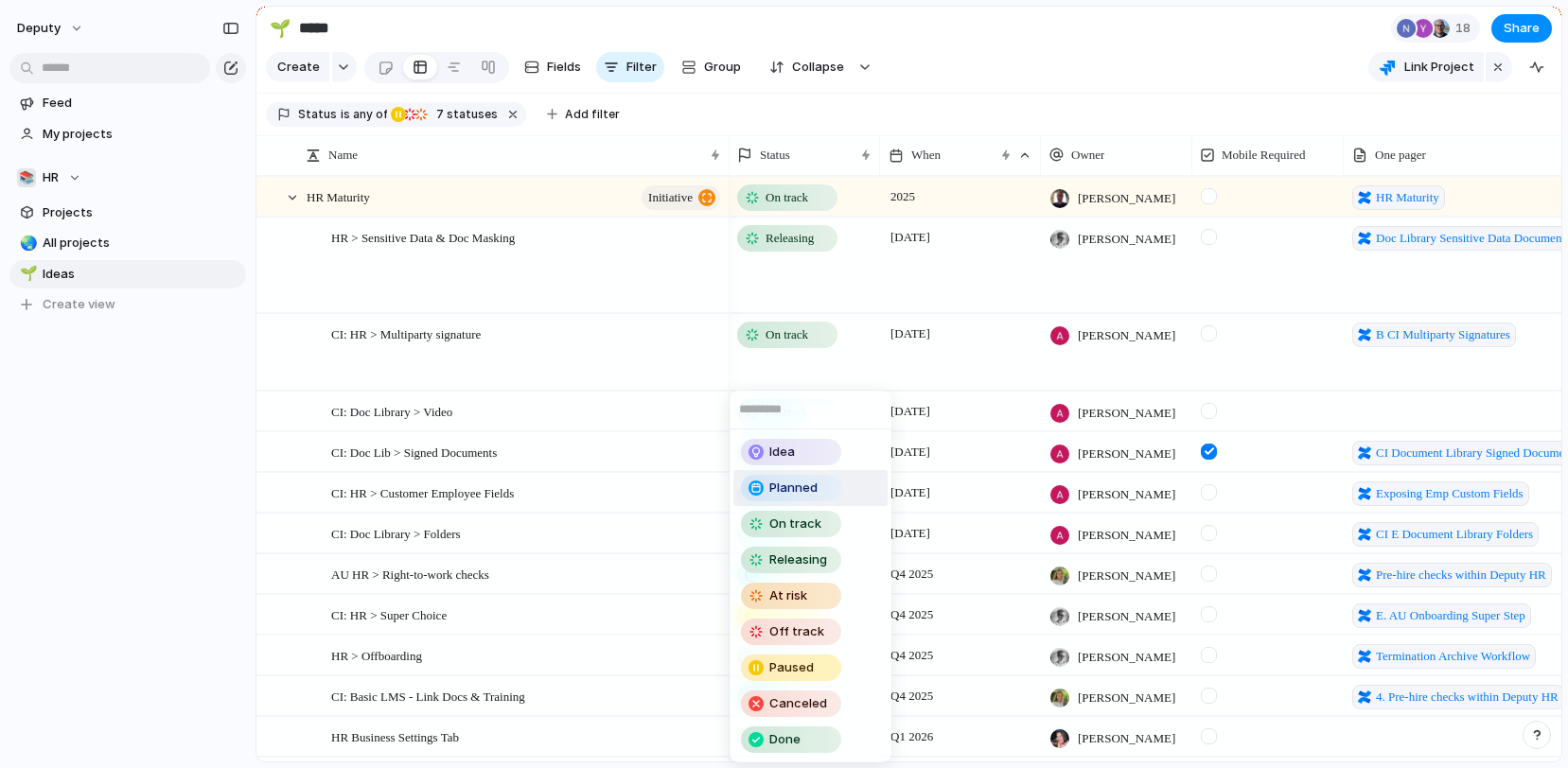
click at [785, 485] on span "Planned" at bounding box center [793, 488] width 49 height 19
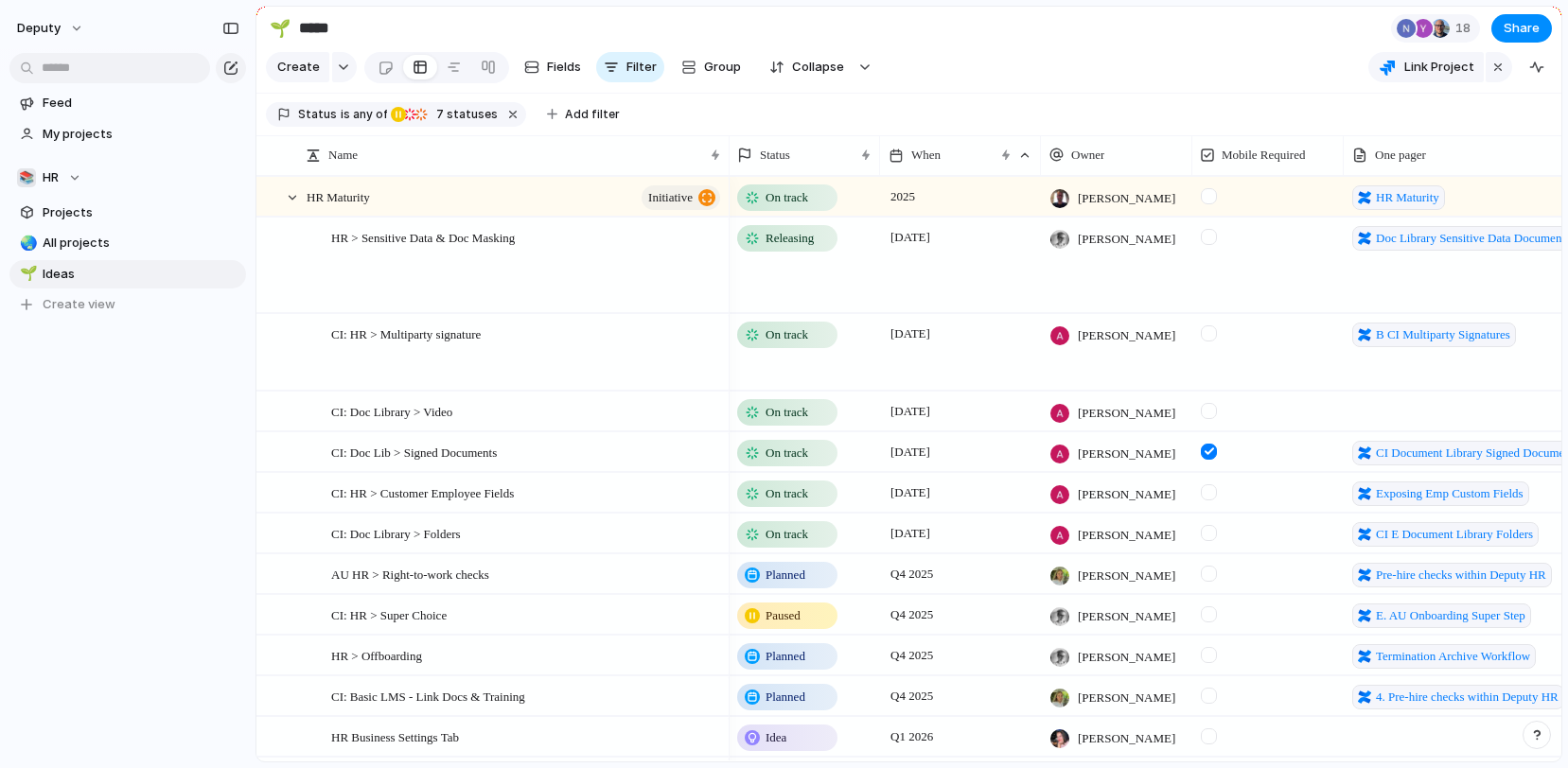
click at [183, 643] on div "deputy Feed My projects 📚 HR Projects 🌏 All projects 🌱 Ideas To pick up a dragg…" at bounding box center [128, 384] width 255 height 768
click at [438, 242] on span "HR > Sensitive Data & Doc Masking" at bounding box center [423, 237] width 183 height 22
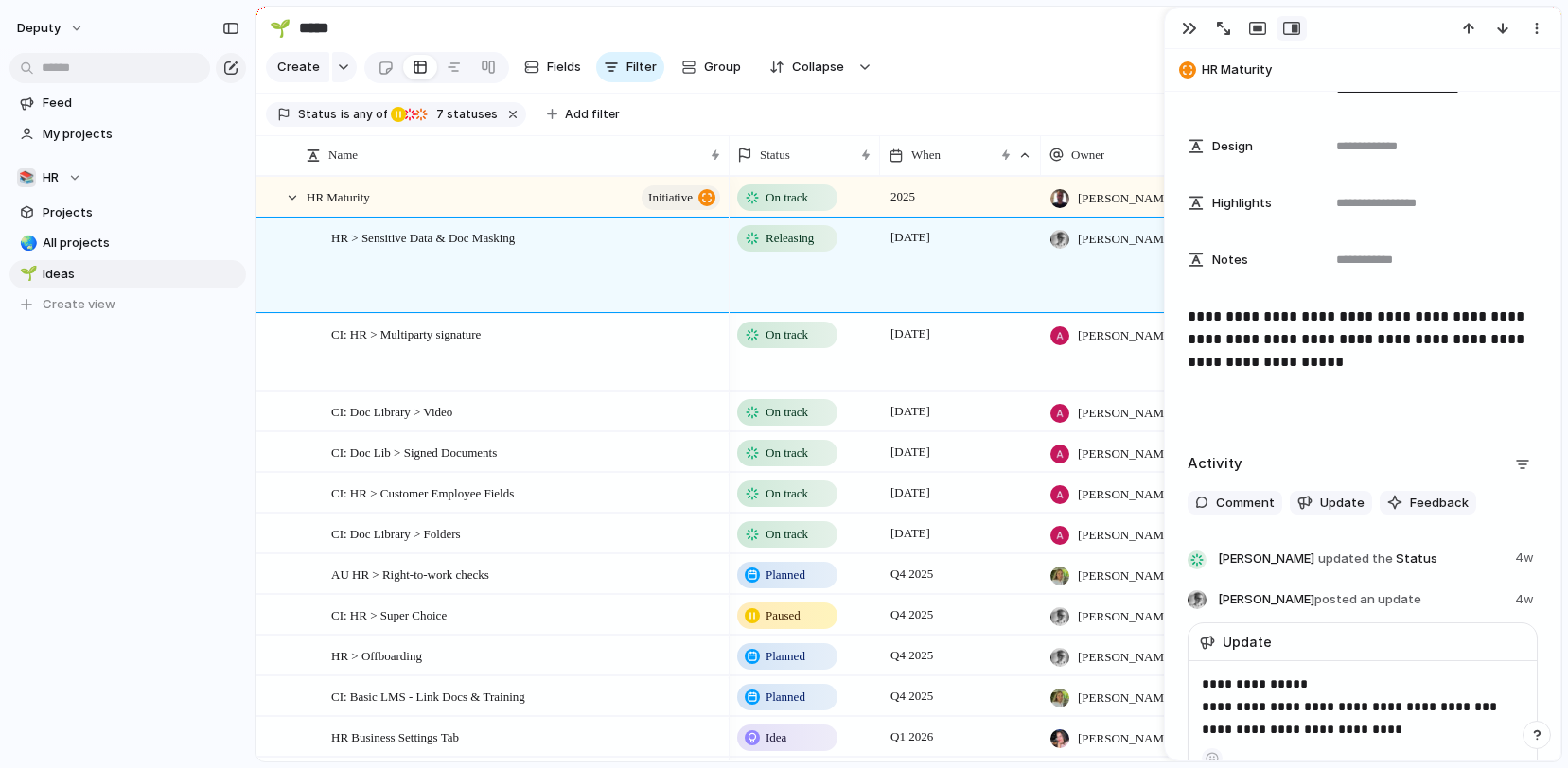
scroll to position [986, 0]
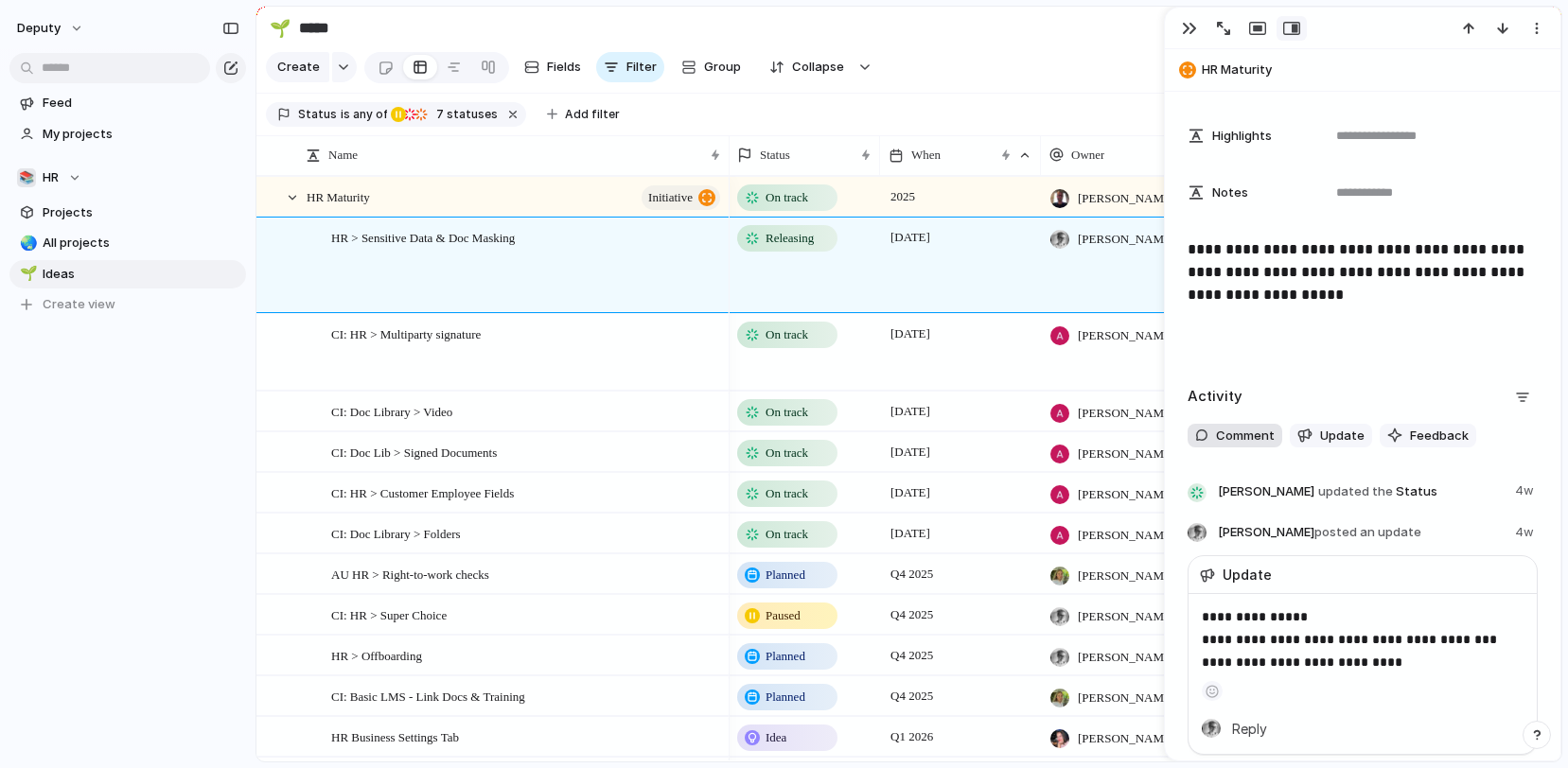
click at [1243, 439] on span "Comment" at bounding box center [1244, 435] width 58 height 19
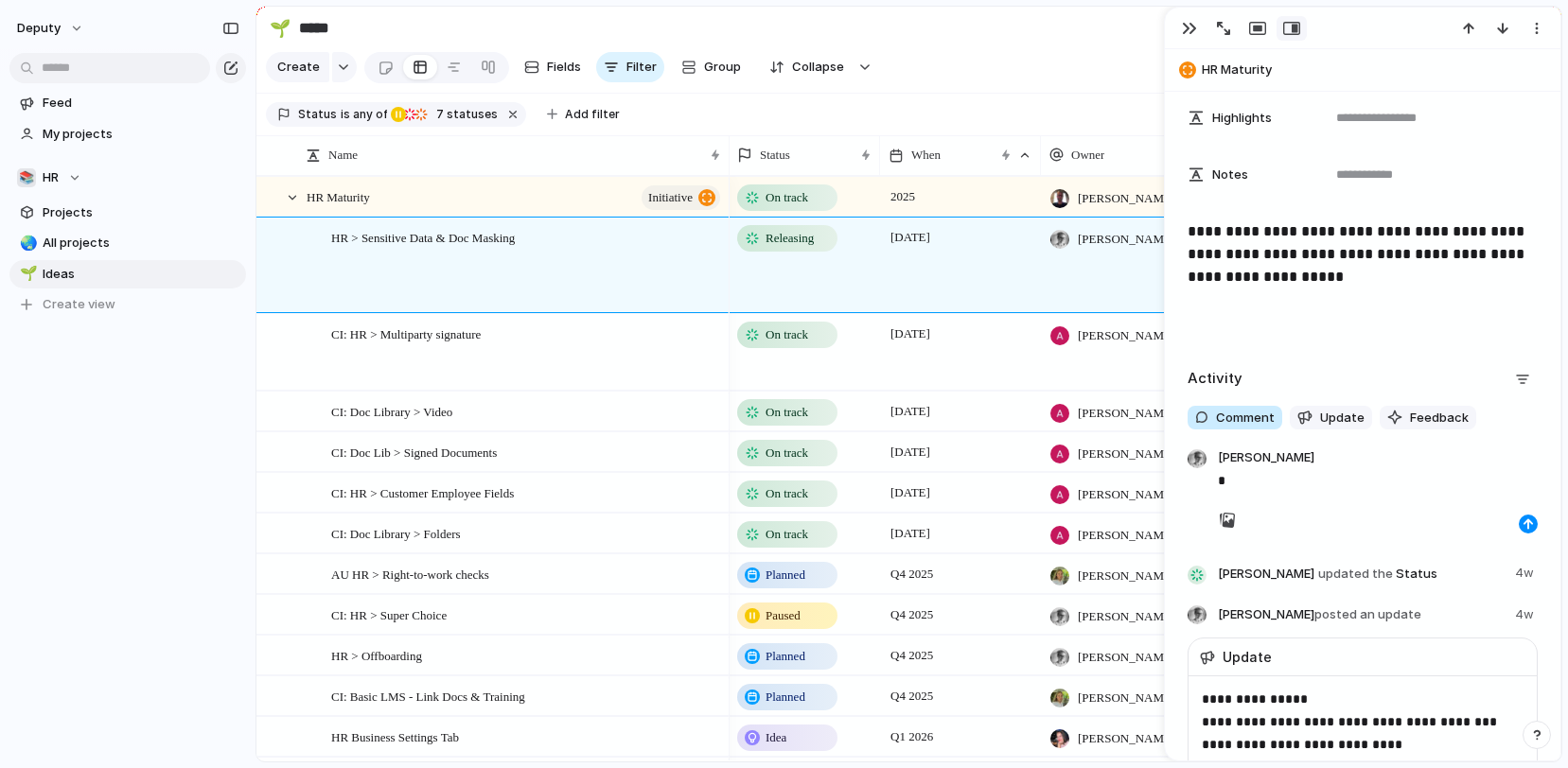
scroll to position [1004, 0]
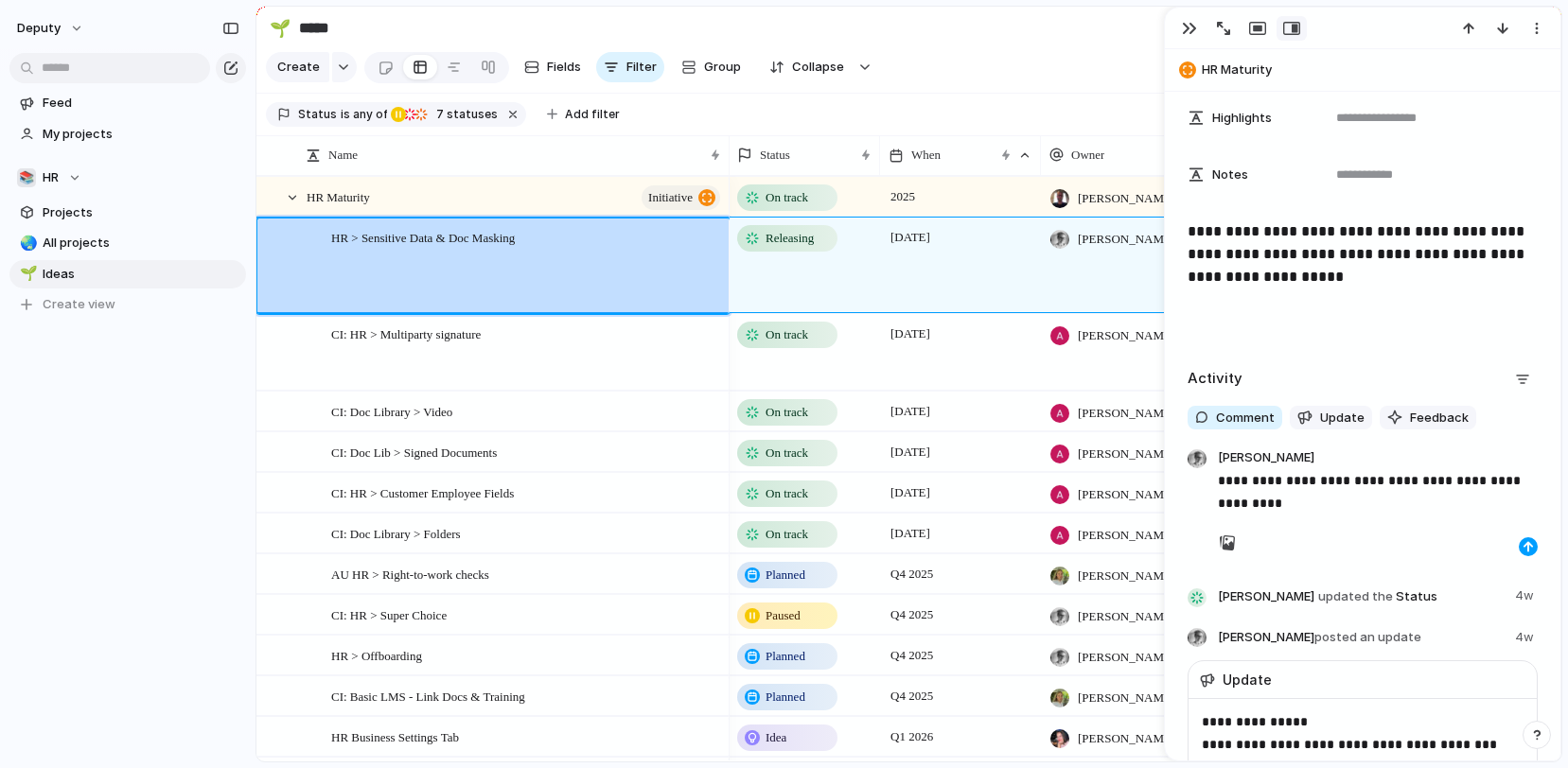
click at [1523, 537] on button "button" at bounding box center [1527, 546] width 19 height 19
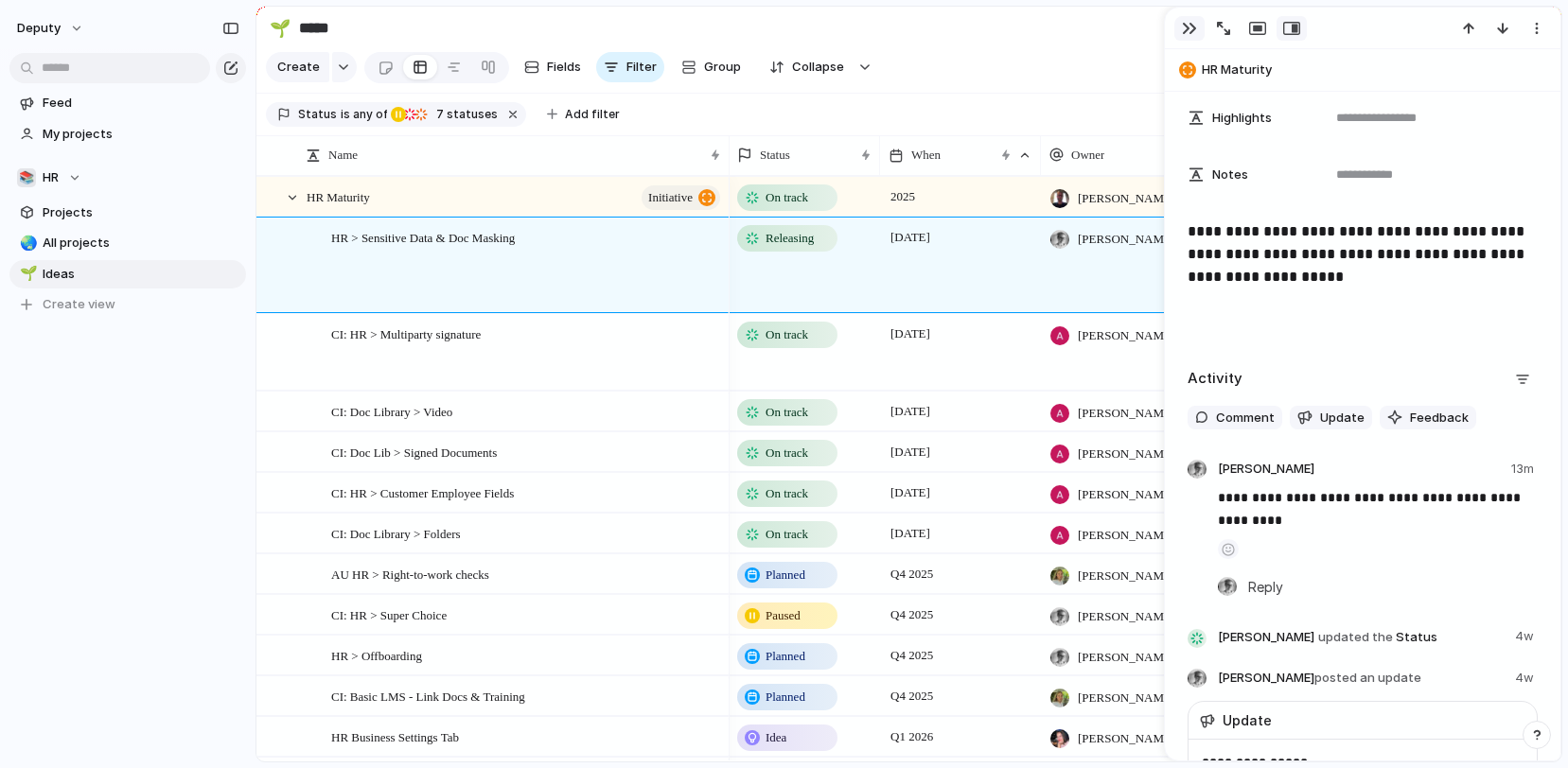
click at [1196, 26] on button "button" at bounding box center [1189, 28] width 31 height 25
